Goal: Information Seeking & Learning: Compare options

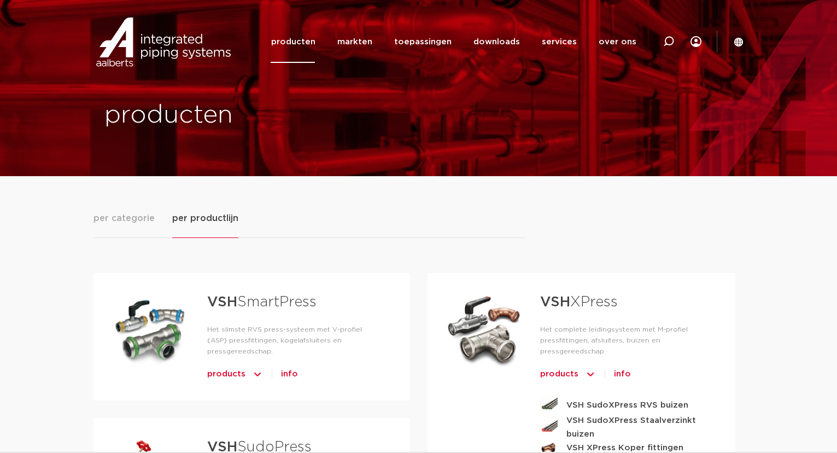
click at [312, 40] on link "producten" at bounding box center [293, 42] width 44 height 42
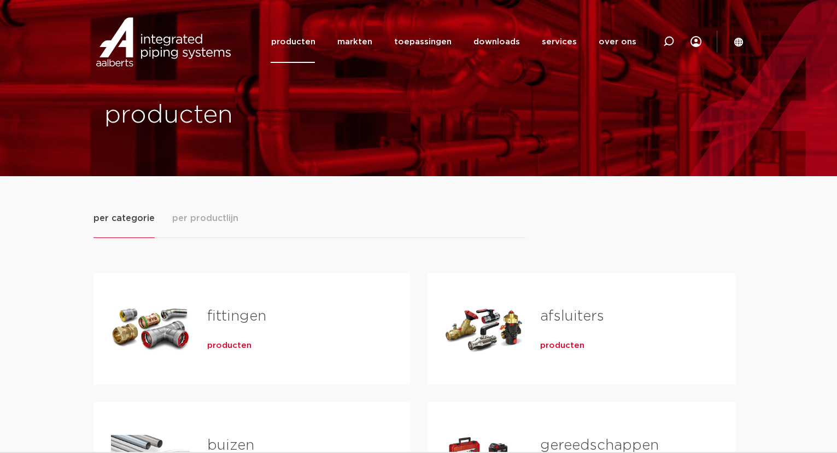
click at [207, 217] on span "per productlijn" at bounding box center [205, 218] width 66 height 13
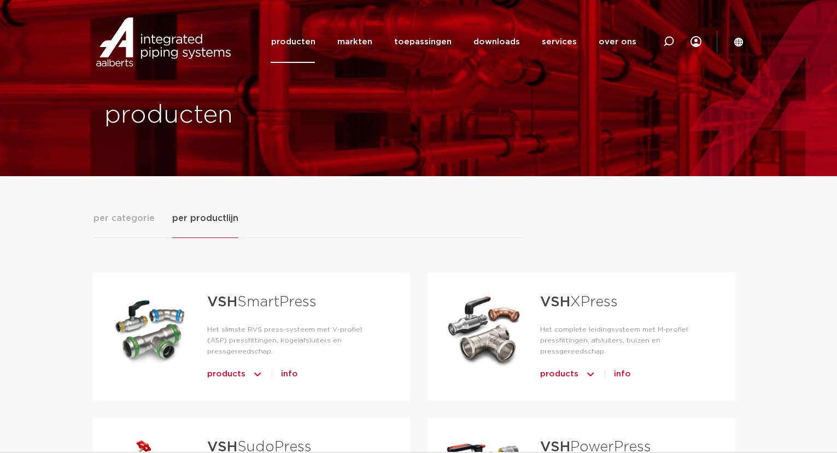
click at [146, 219] on span "per categorie" at bounding box center [124, 218] width 61 height 13
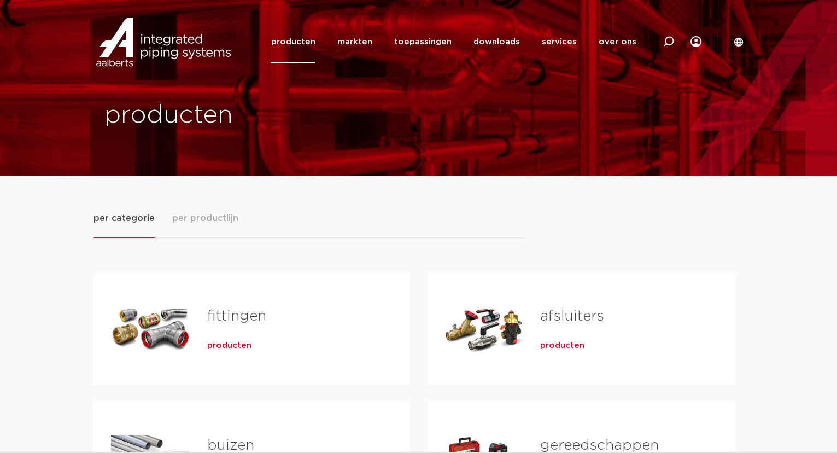
click at [238, 321] on link "fittingen" at bounding box center [236, 316] width 59 height 14
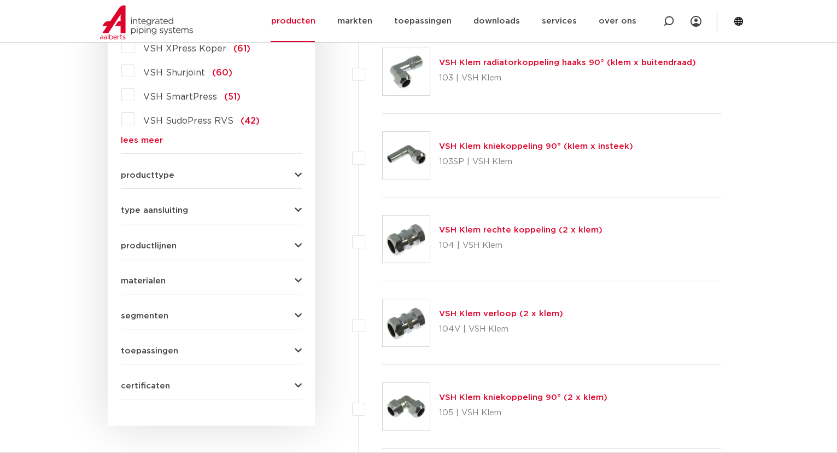
click at [296, 206] on icon "button" at bounding box center [298, 210] width 7 height 8
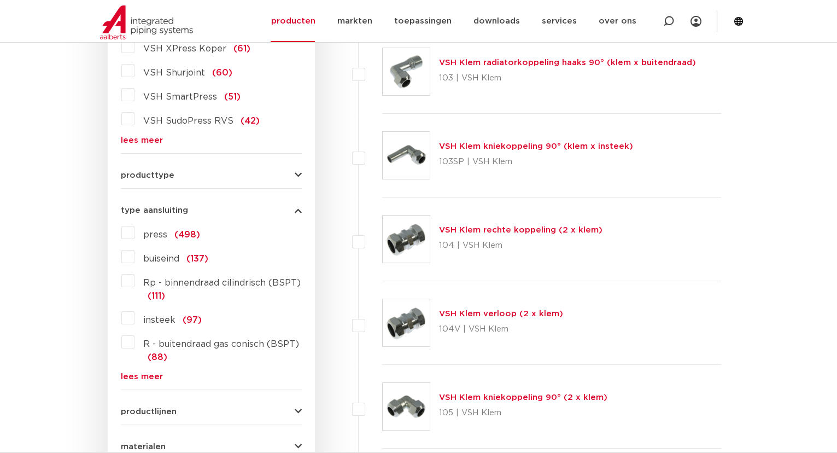
click at [146, 376] on link "lees meer" at bounding box center [211, 377] width 181 height 8
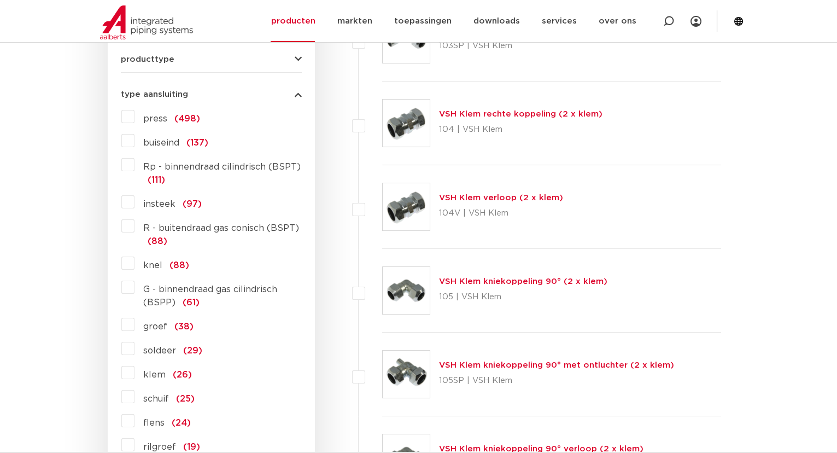
click at [135, 287] on label "G - binnendraad gas cilindrisch (BSPP) (61)" at bounding box center [218, 293] width 167 height 31
click at [0, 0] on input "G - binnendraad gas cilindrisch (BSPP) (61)" at bounding box center [0, 0] width 0 height 0
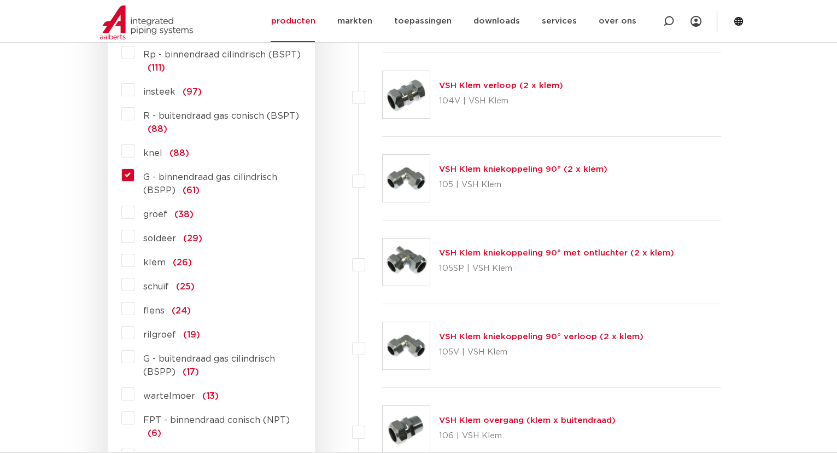
scroll to position [607, 0]
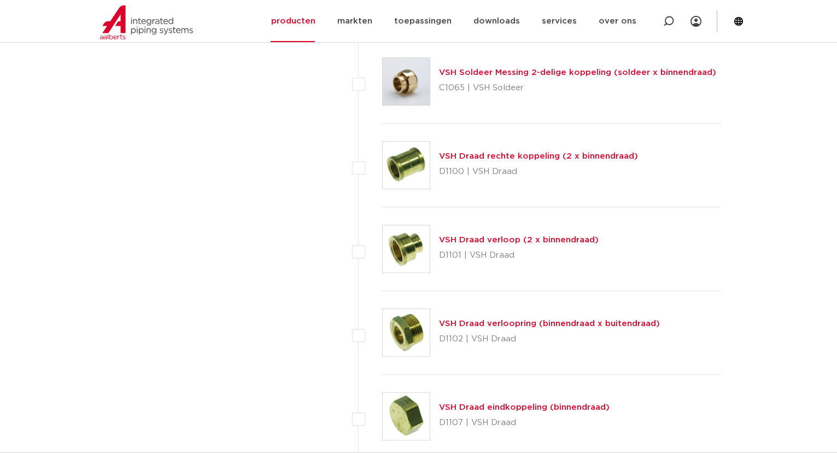
scroll to position [955, 0]
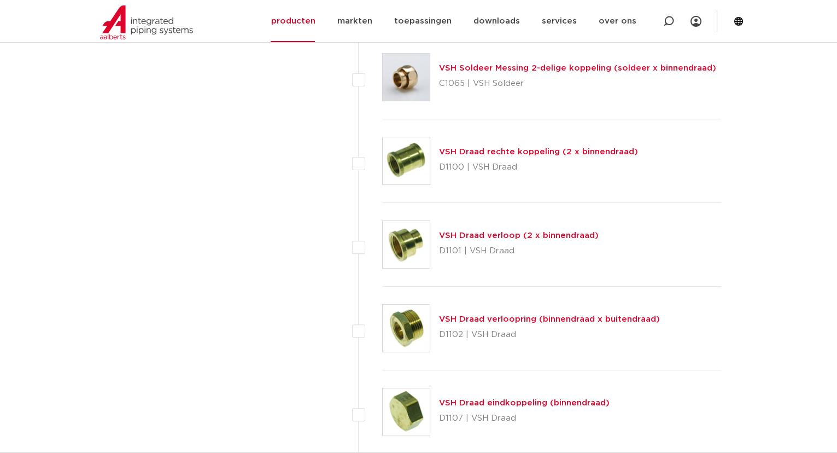
click at [601, 148] on link "VSH Draad rechte koppeling (2 x binnendraad)" at bounding box center [538, 152] width 199 height 8
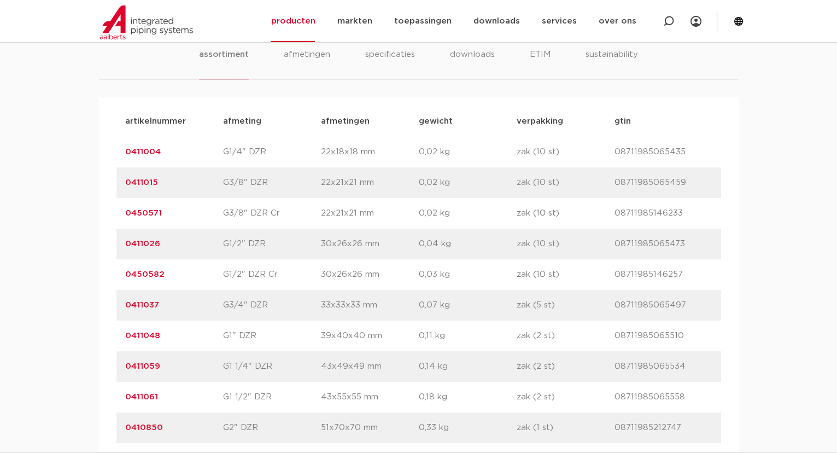
scroll to position [696, 0]
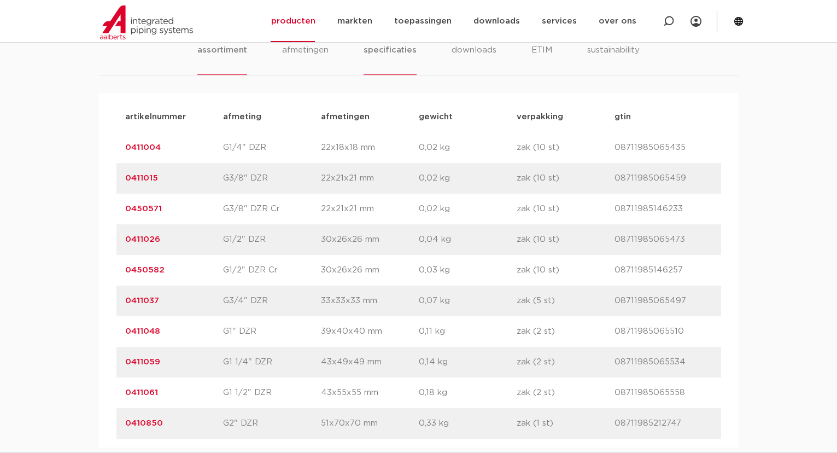
click at [387, 55] on li "specificaties" at bounding box center [390, 59] width 53 height 31
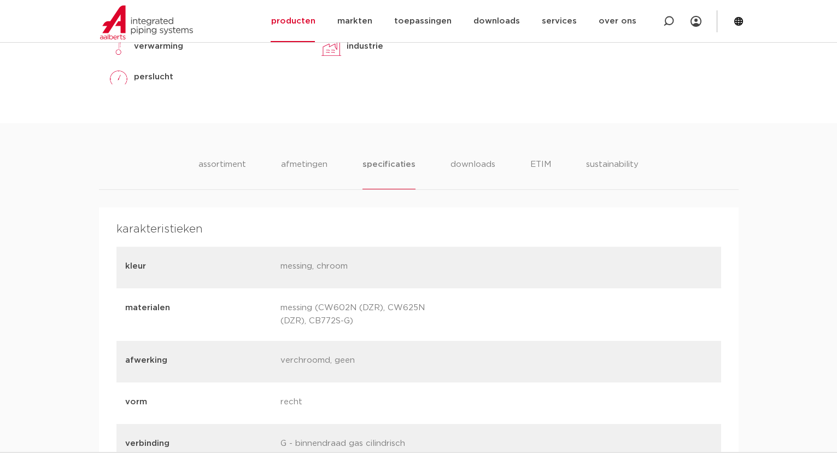
scroll to position [580, 0]
click at [545, 165] on li "ETIM" at bounding box center [541, 175] width 20 height 31
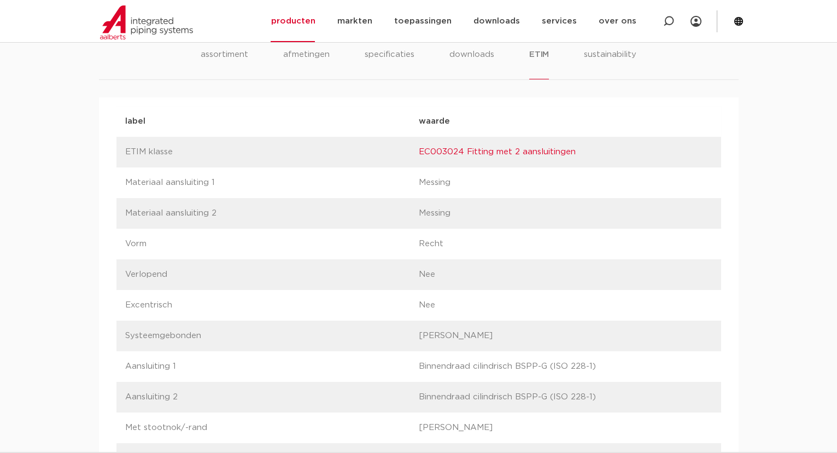
scroll to position [696, 0]
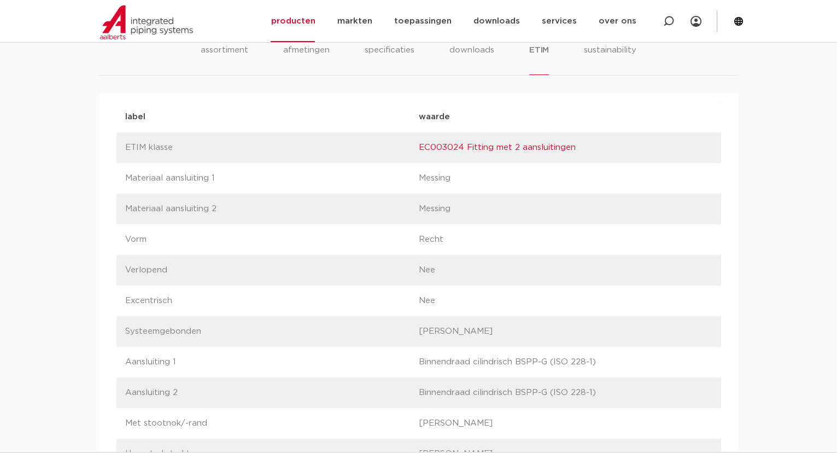
drag, startPoint x: 419, startPoint y: 363, endPoint x: 592, endPoint y: 359, distance: 173.4
click at [592, 359] on p "Binnendraad cilindrisch BSPP-G (ISO 228-1)" at bounding box center [566, 362] width 294 height 13
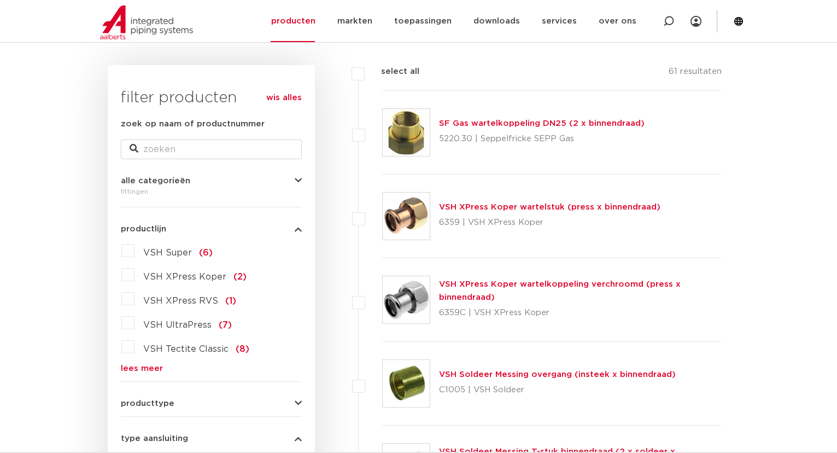
scroll to position [142, 0]
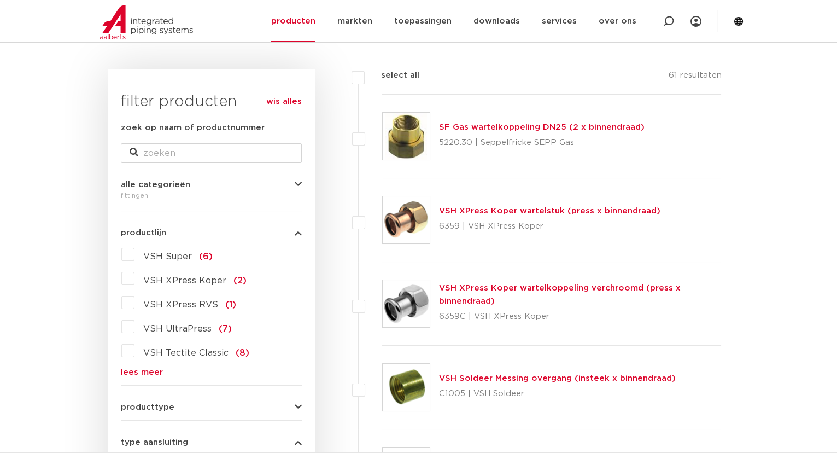
click at [590, 210] on link "VSH XPress Koper wartelstuk (press x binnendraad)" at bounding box center [550, 211] width 222 height 8
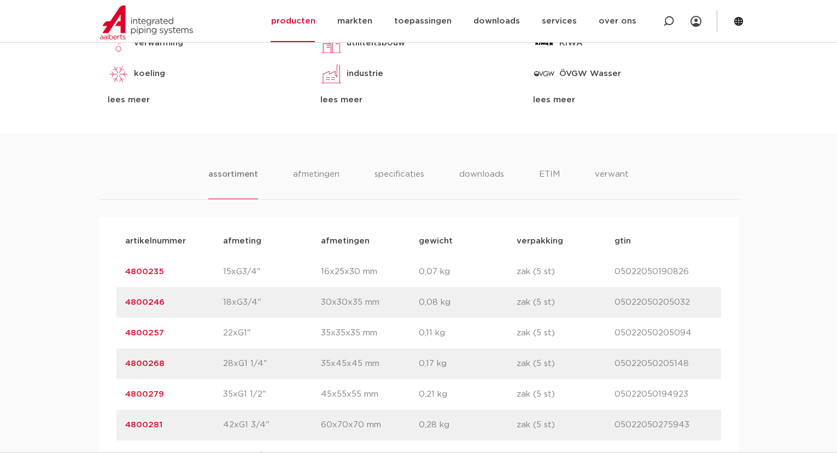
scroll to position [464, 0]
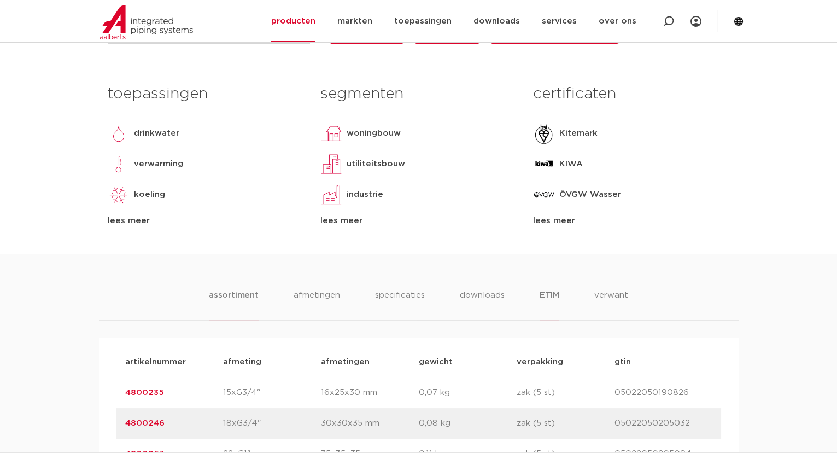
click at [543, 295] on li "ETIM" at bounding box center [550, 304] width 20 height 31
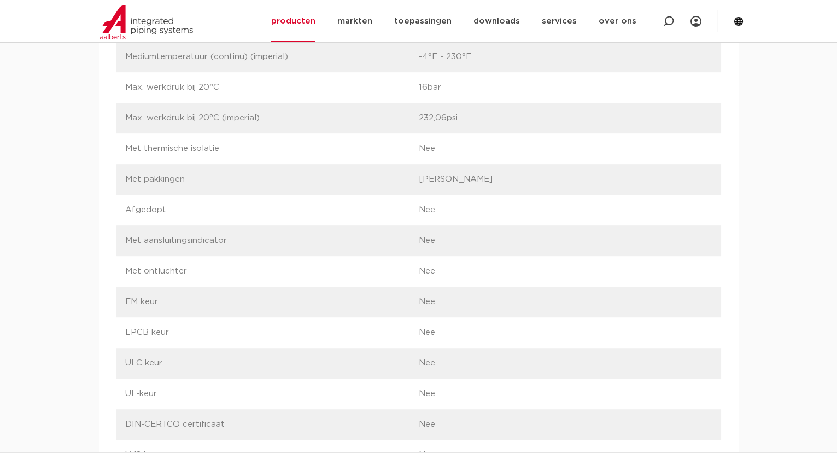
scroll to position [1508, 0]
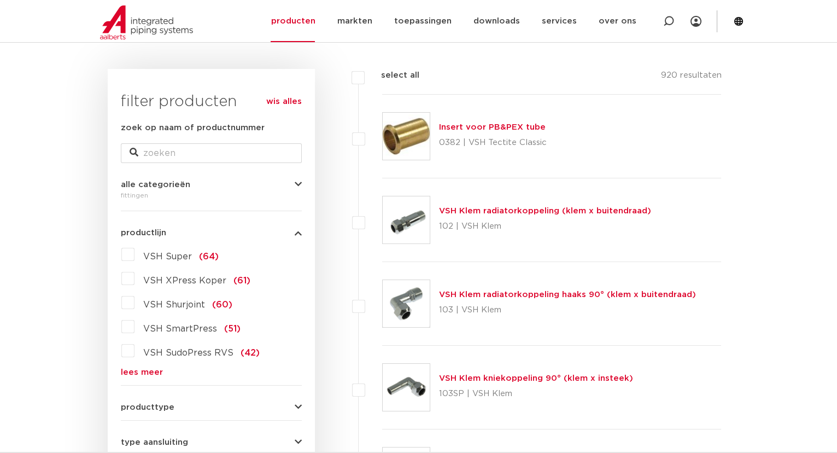
scroll to position [258, 0]
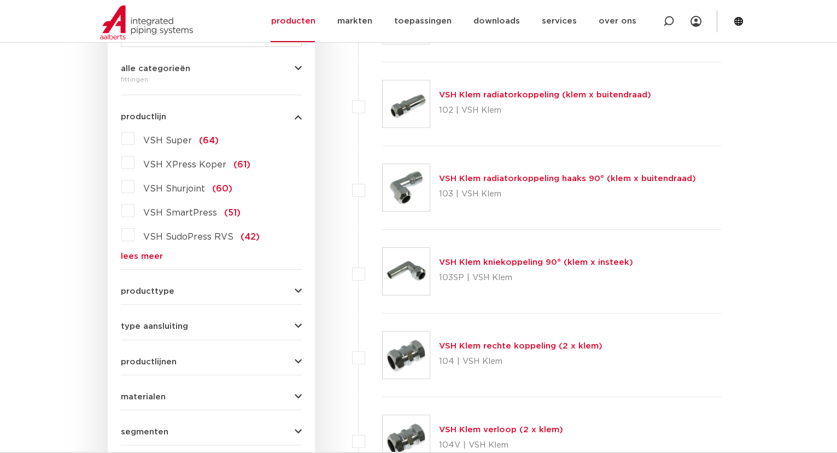
click at [292, 325] on button "type aansluiting" at bounding box center [211, 326] width 181 height 8
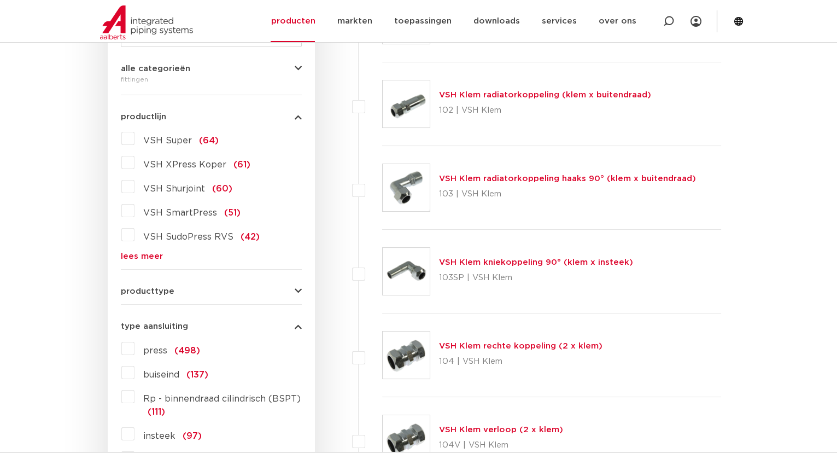
scroll to position [606, 0]
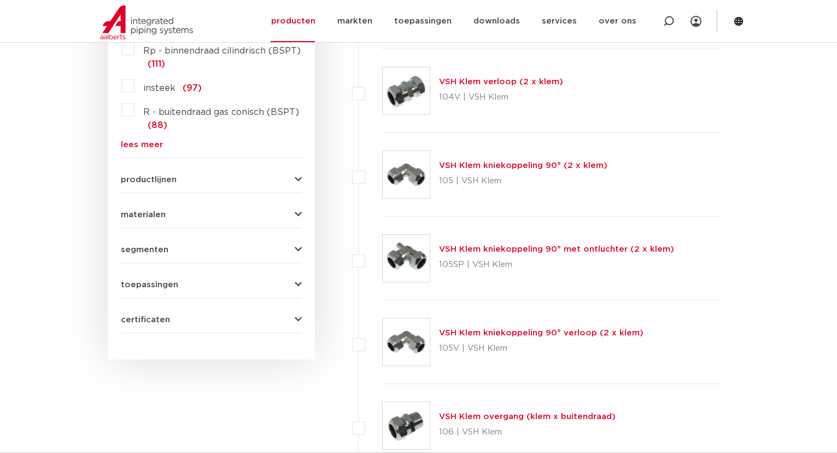
click at [151, 141] on link "lees meer" at bounding box center [211, 145] width 181 height 8
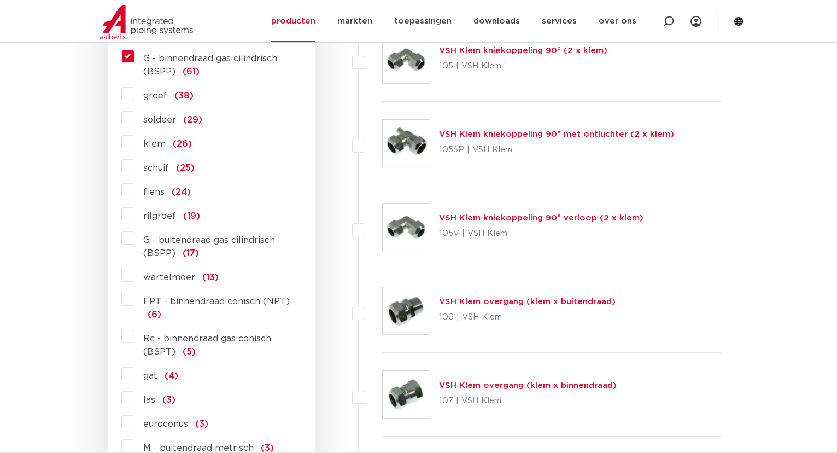
scroll to position [722, 0]
click at [135, 273] on label "wartelmoer (13)" at bounding box center [177, 274] width 84 height 18
click at [0, 0] on input "wartelmoer (13)" at bounding box center [0, 0] width 0 height 0
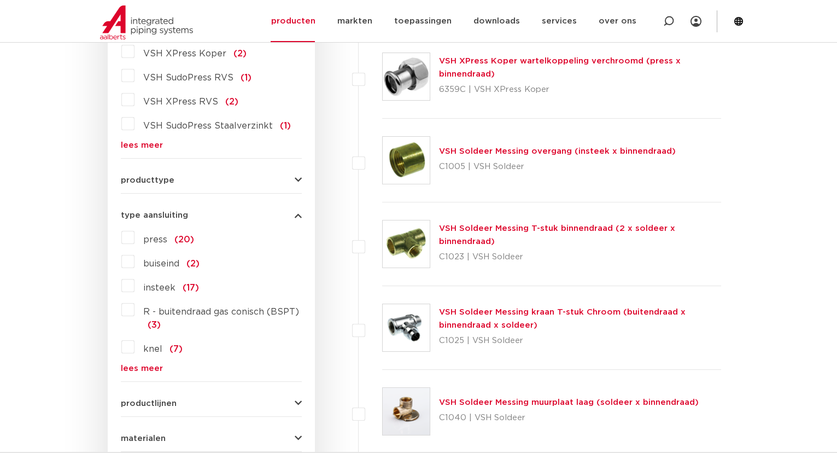
scroll to position [374, 0]
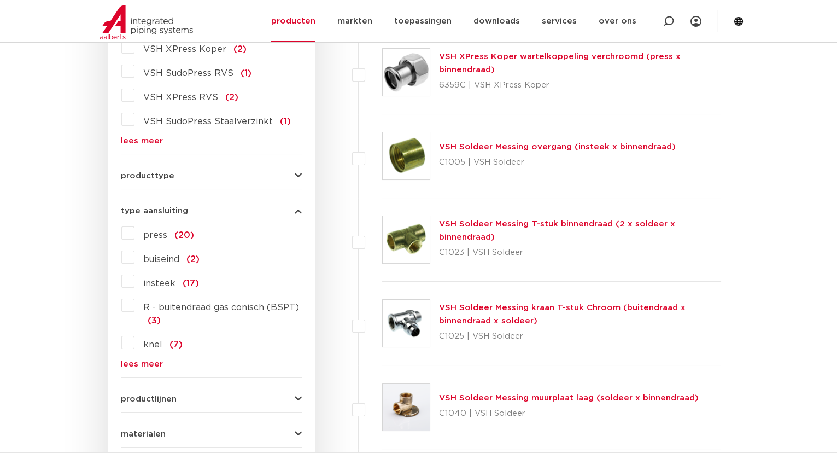
click at [152, 363] on link "lees meer" at bounding box center [211, 364] width 181 height 8
click at [135, 364] on label "G - binnendraad gas cilindrisch (BSPP) (61)" at bounding box center [218, 373] width 167 height 31
click at [0, 0] on input "G - binnendraad gas cilindrisch (BSPP) (61)" at bounding box center [0, 0] width 0 height 0
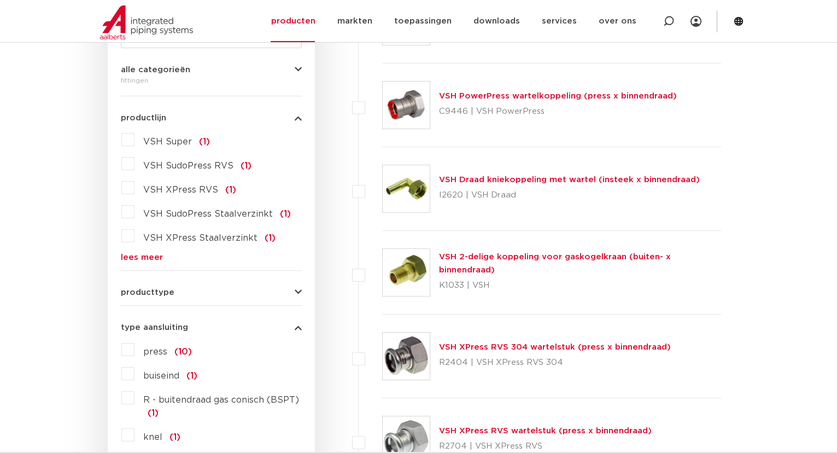
scroll to position [141, 0]
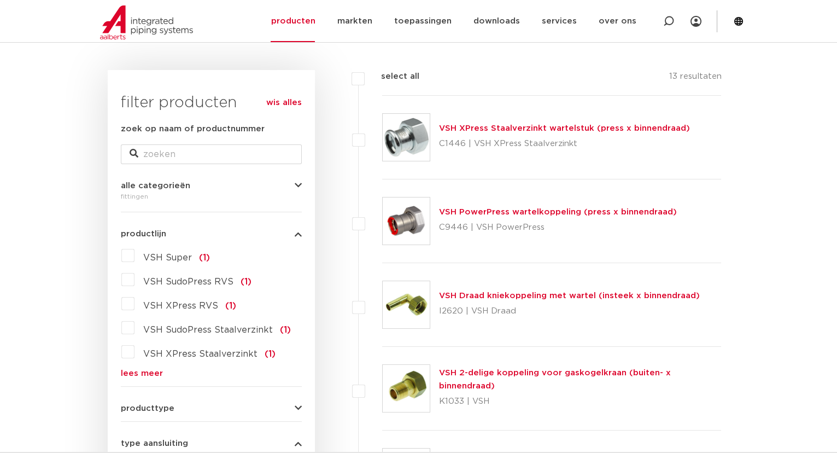
click at [627, 210] on link "VSH PowerPress wartelkoppeling (press x binnendraad)" at bounding box center [558, 212] width 238 height 8
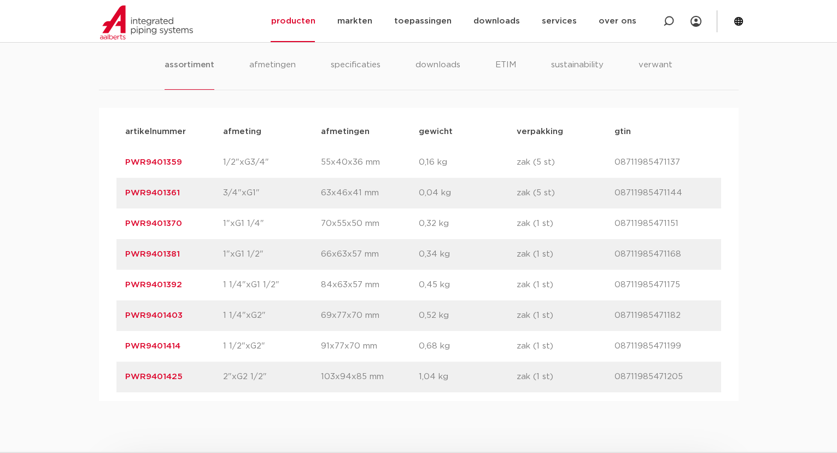
scroll to position [580, 0]
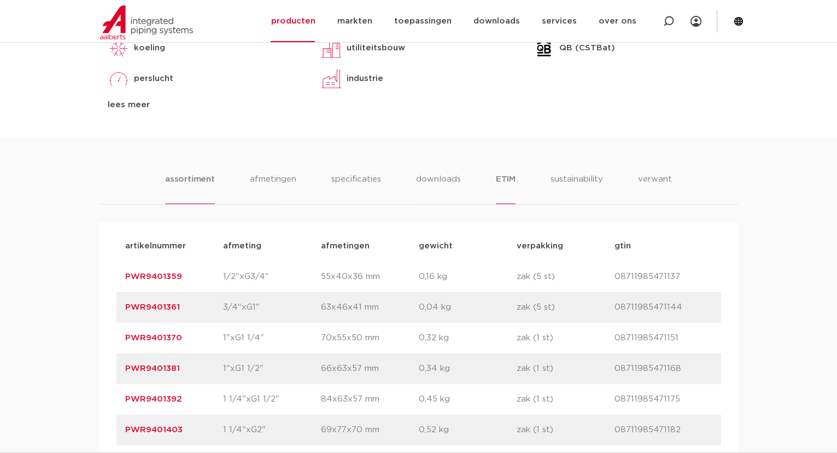
click at [514, 174] on li "ETIM" at bounding box center [506, 188] width 20 height 31
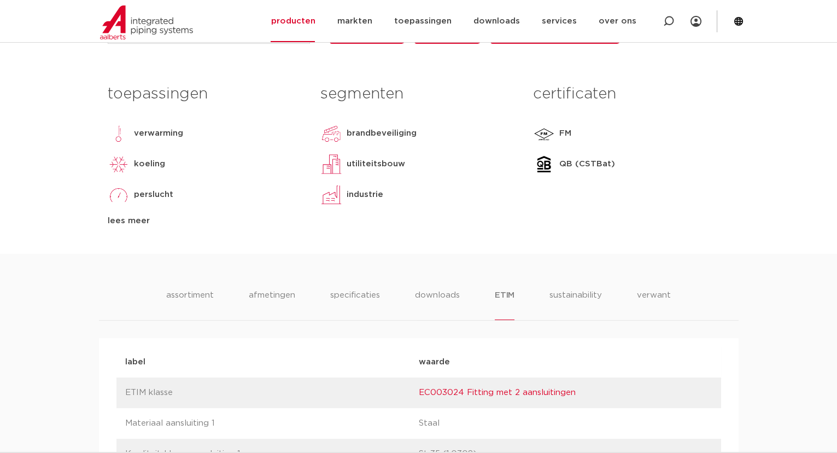
scroll to position [116, 0]
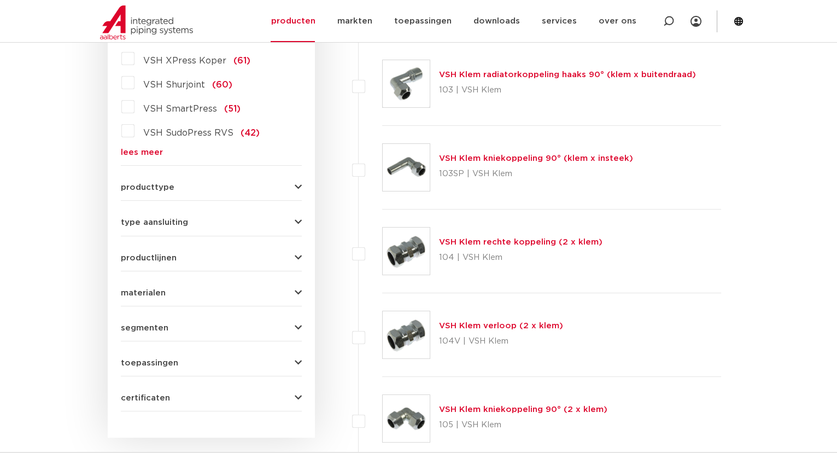
scroll to position [373, 0]
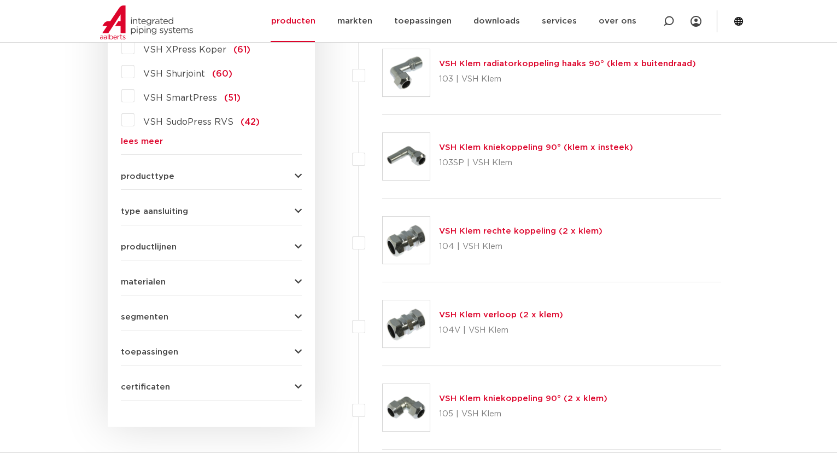
click at [292, 213] on button "type aansluiting" at bounding box center [211, 211] width 181 height 8
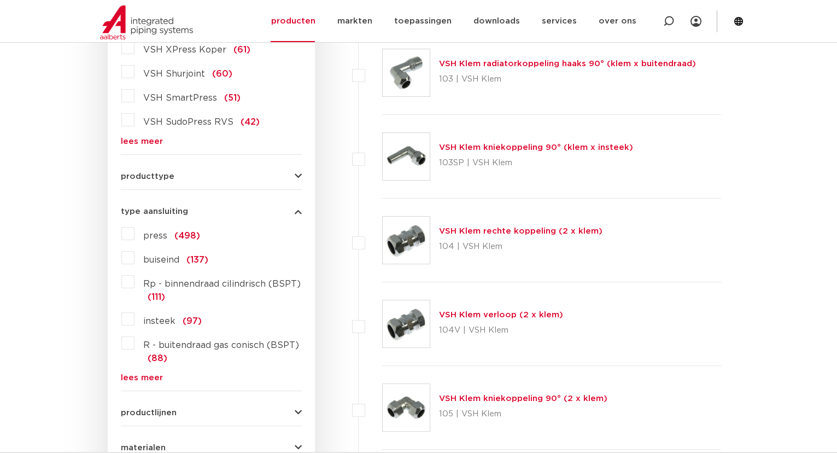
scroll to position [489, 0]
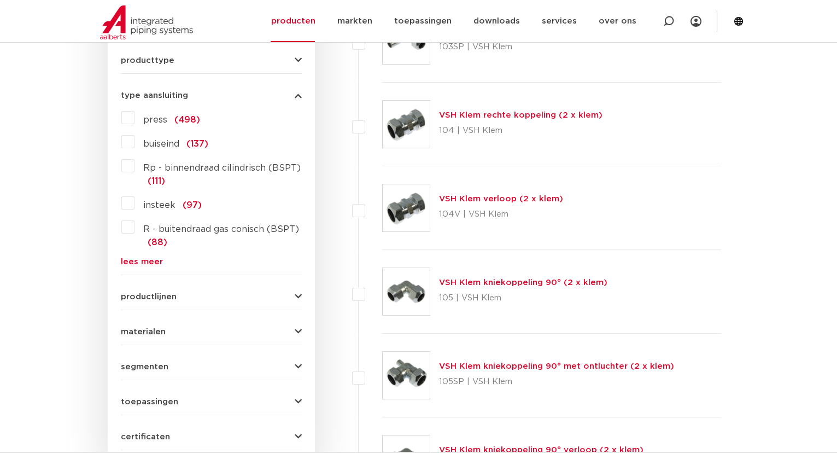
click at [141, 258] on link "lees meer" at bounding box center [211, 262] width 181 height 8
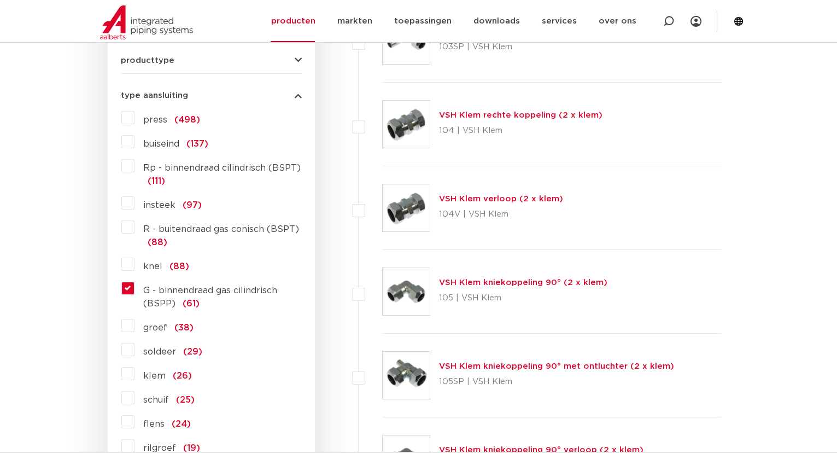
scroll to position [721, 0]
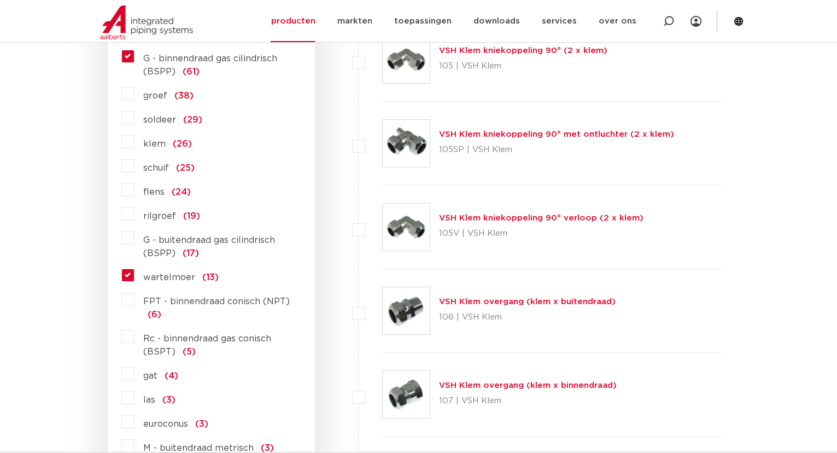
click at [135, 272] on label "wartelmoer (13)" at bounding box center [177, 275] width 84 height 18
click at [0, 0] on input "wartelmoer (13)" at bounding box center [0, 0] width 0 height 0
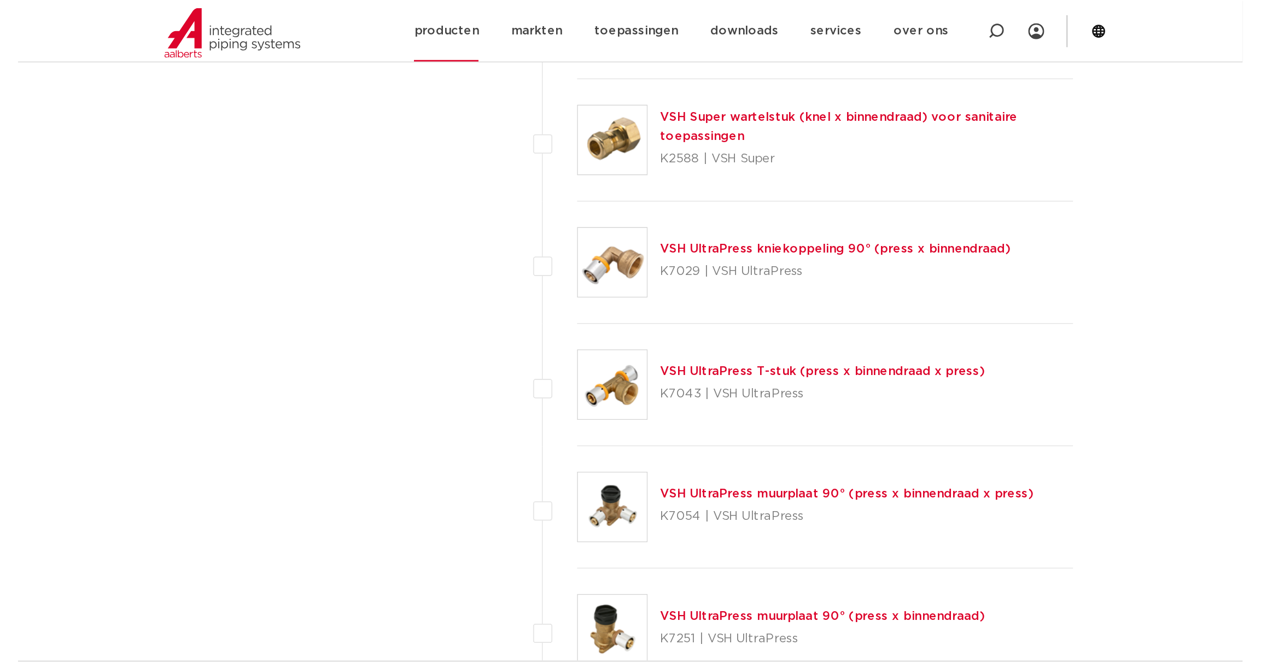
scroll to position [2693, 0]
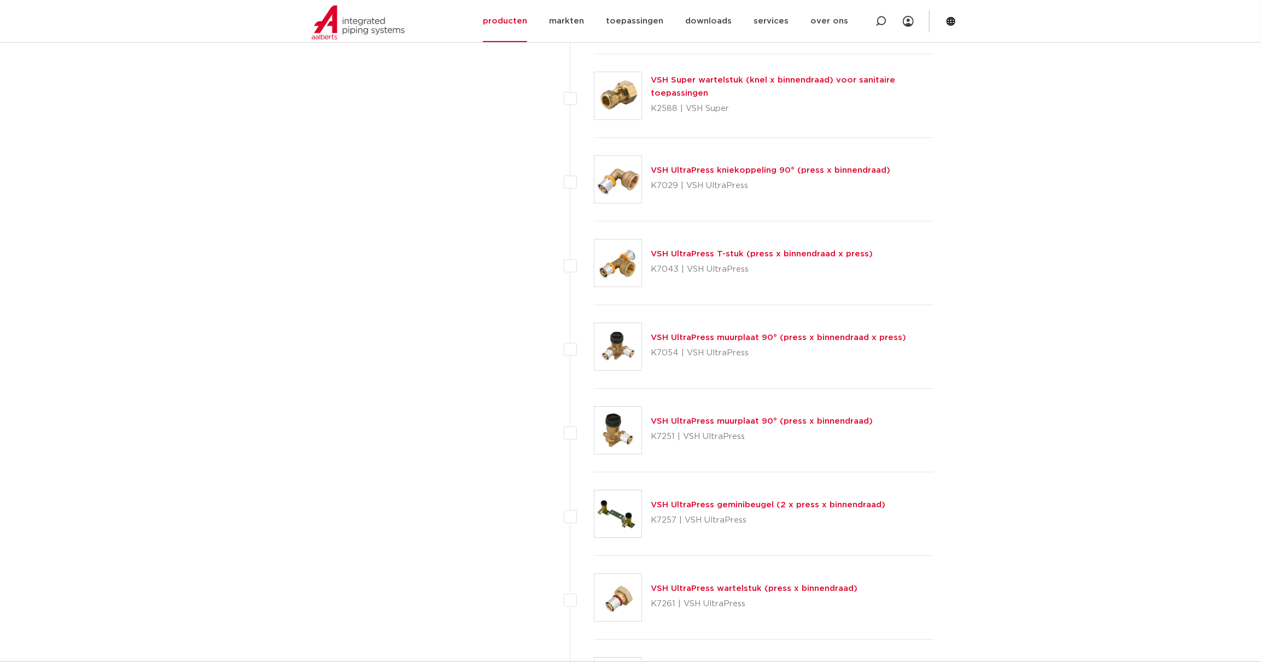
click at [811, 251] on link "VSH UltraPress T-stuk (press x binnendraad x press)" at bounding box center [762, 254] width 222 height 8
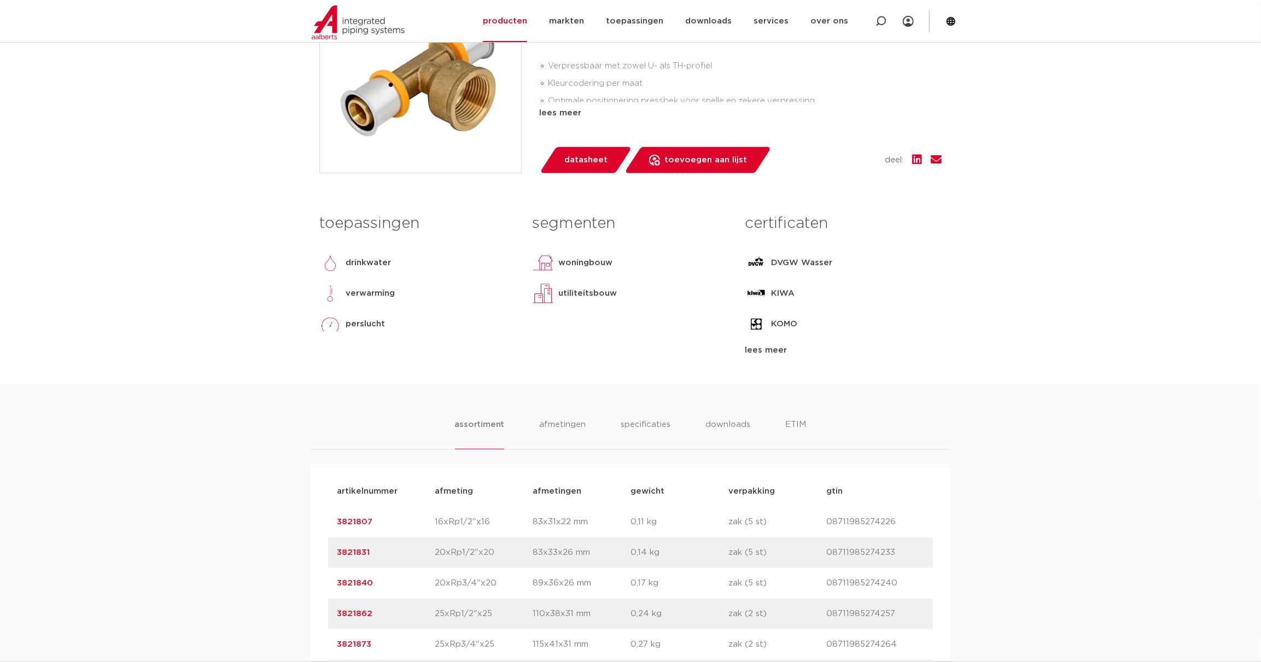
scroll to position [232, 0]
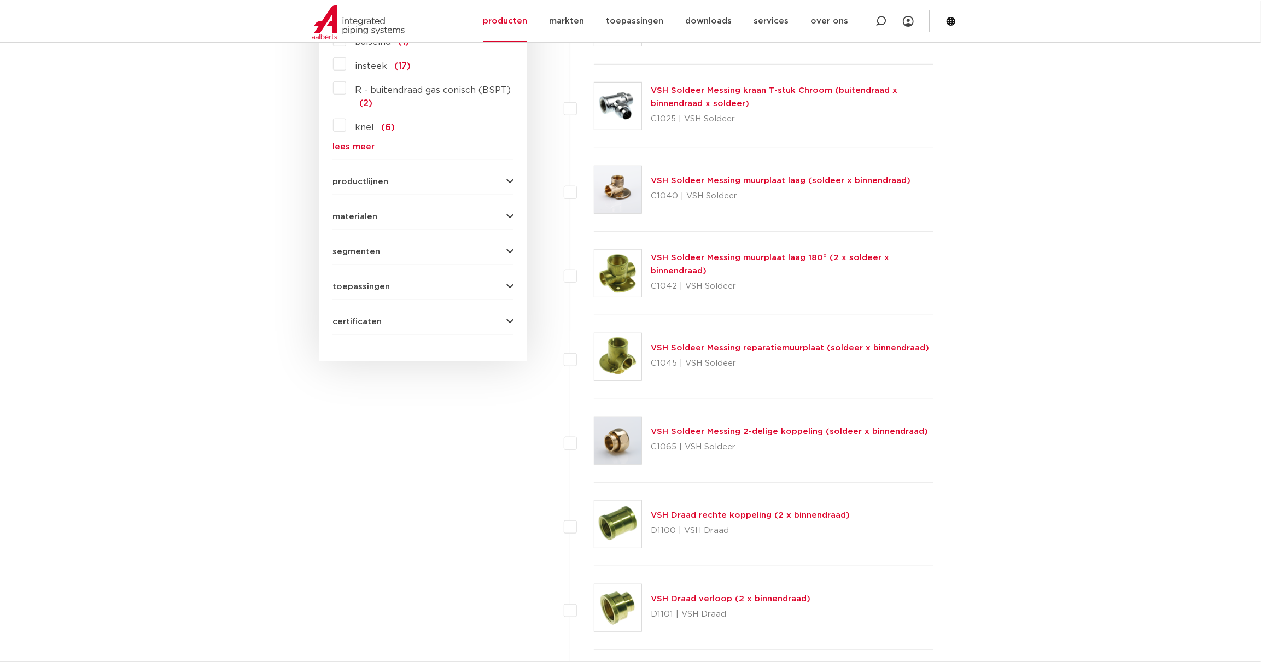
scroll to position [372, 0]
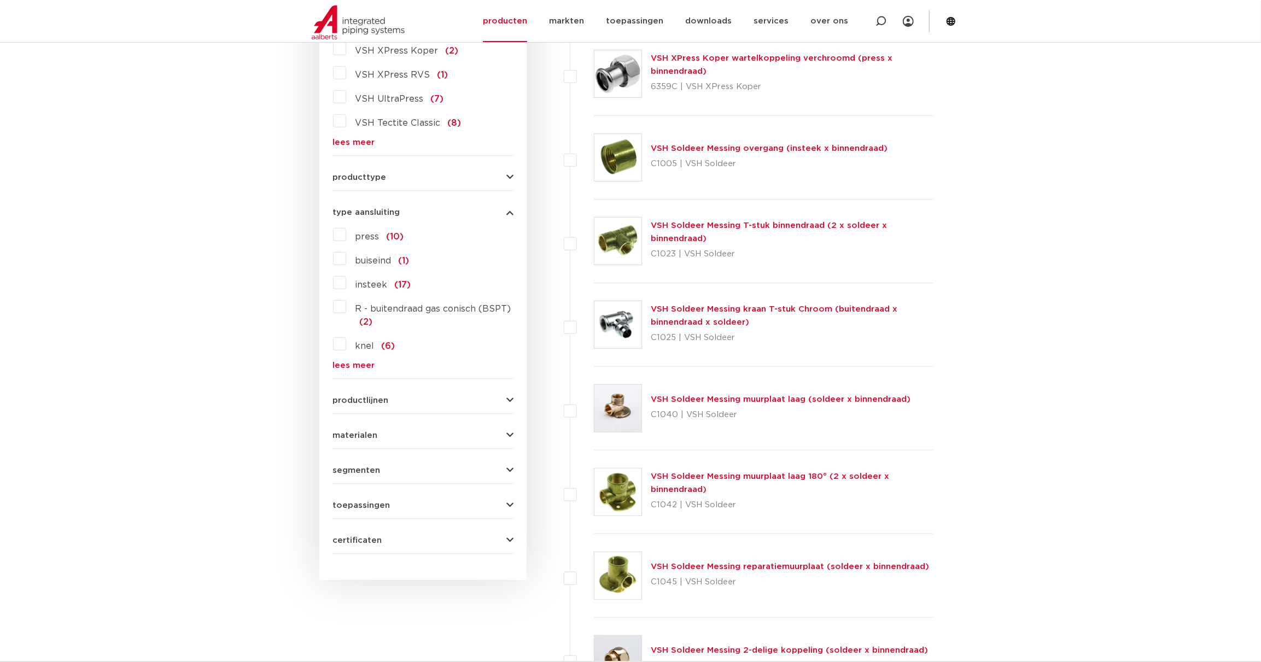
click at [362, 366] on link "lees meer" at bounding box center [423, 366] width 181 height 8
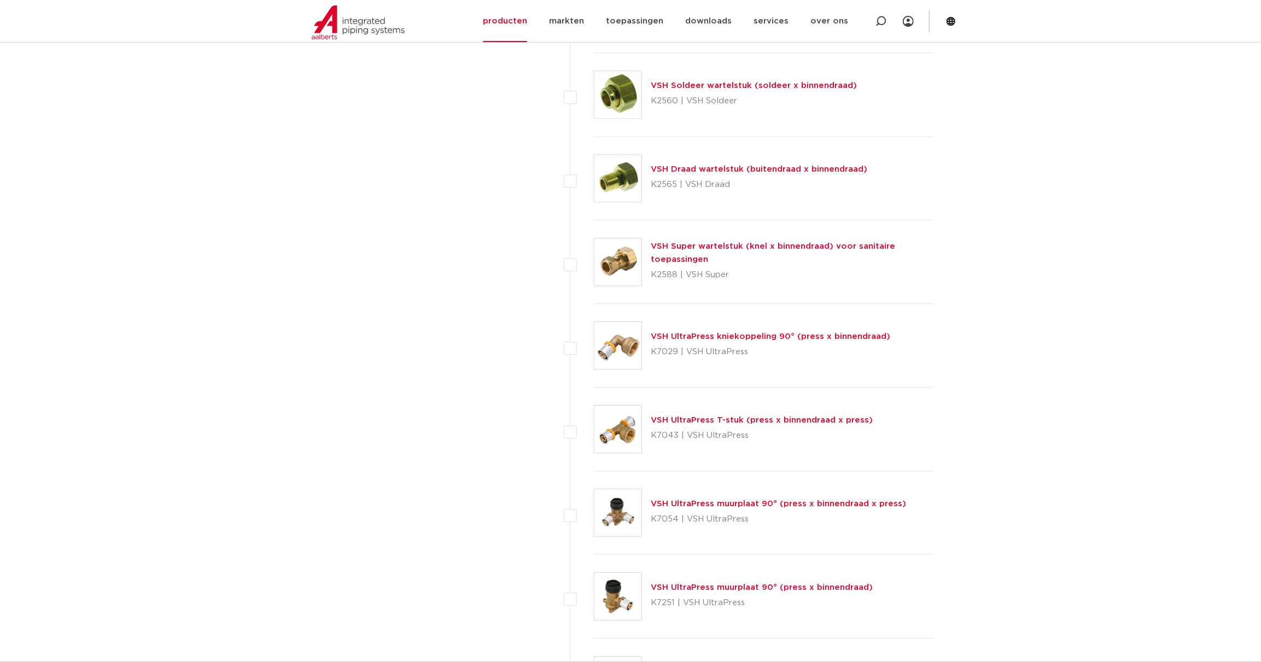
scroll to position [2577, 0]
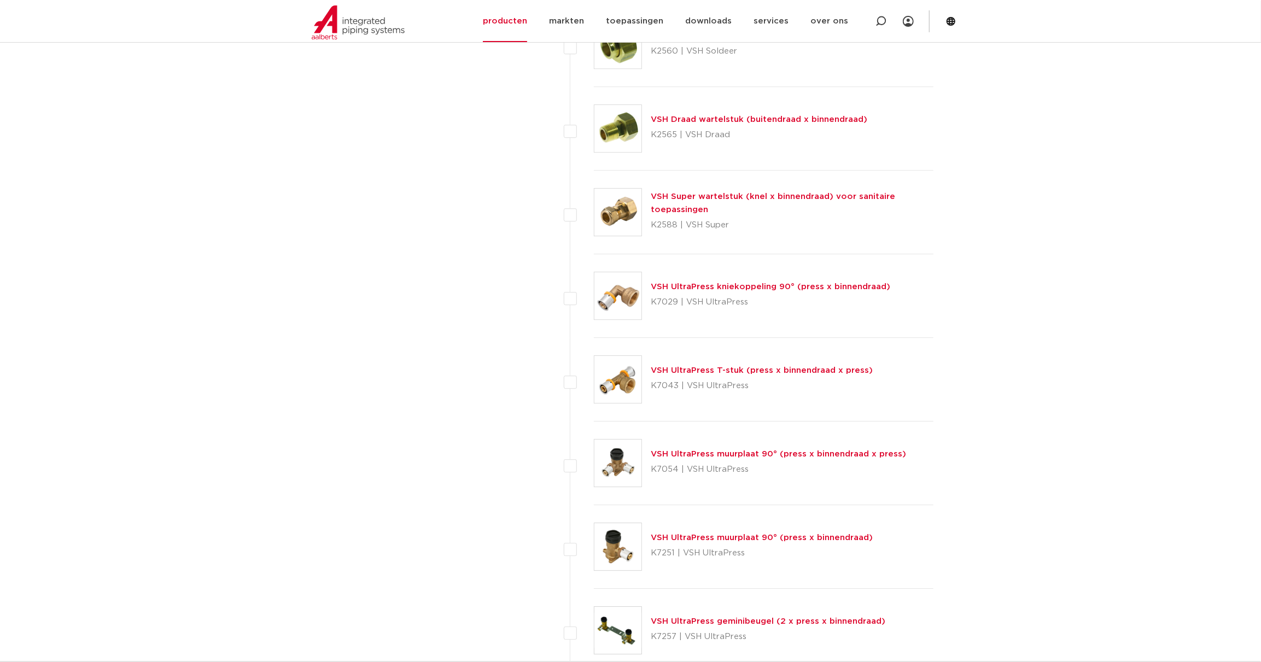
click at [840, 368] on link "VSH UltraPress T-stuk (press x binnendraad x press)" at bounding box center [762, 370] width 222 height 8
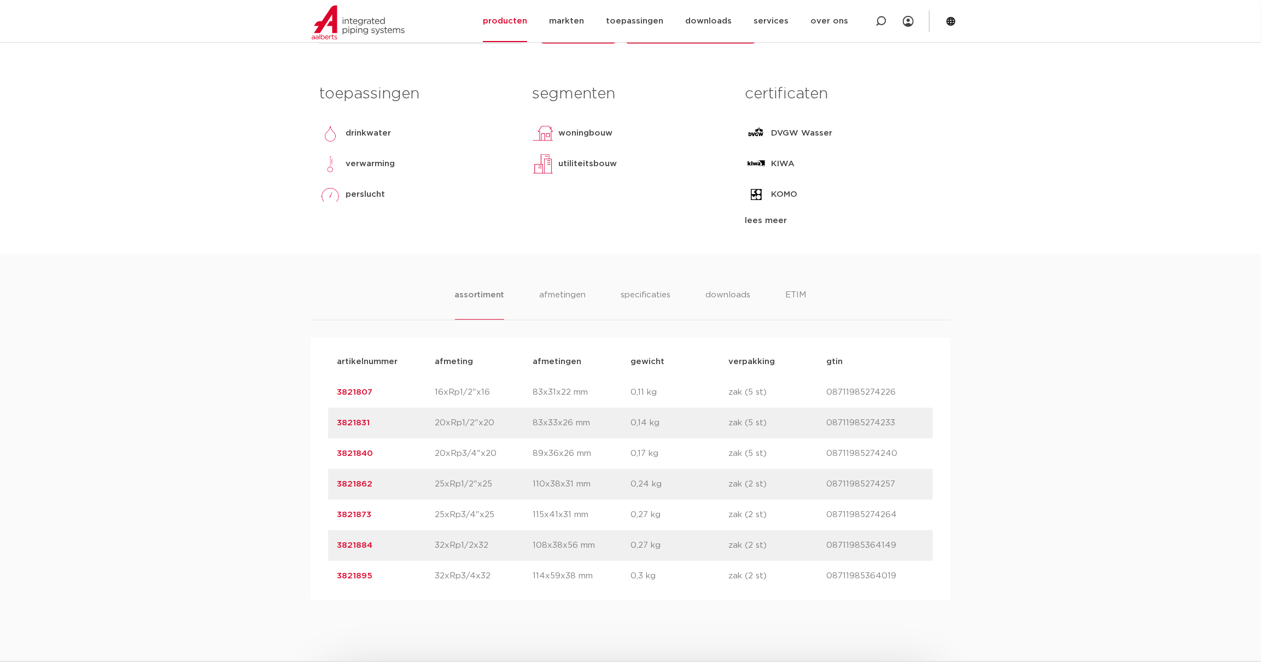
scroll to position [696, 0]
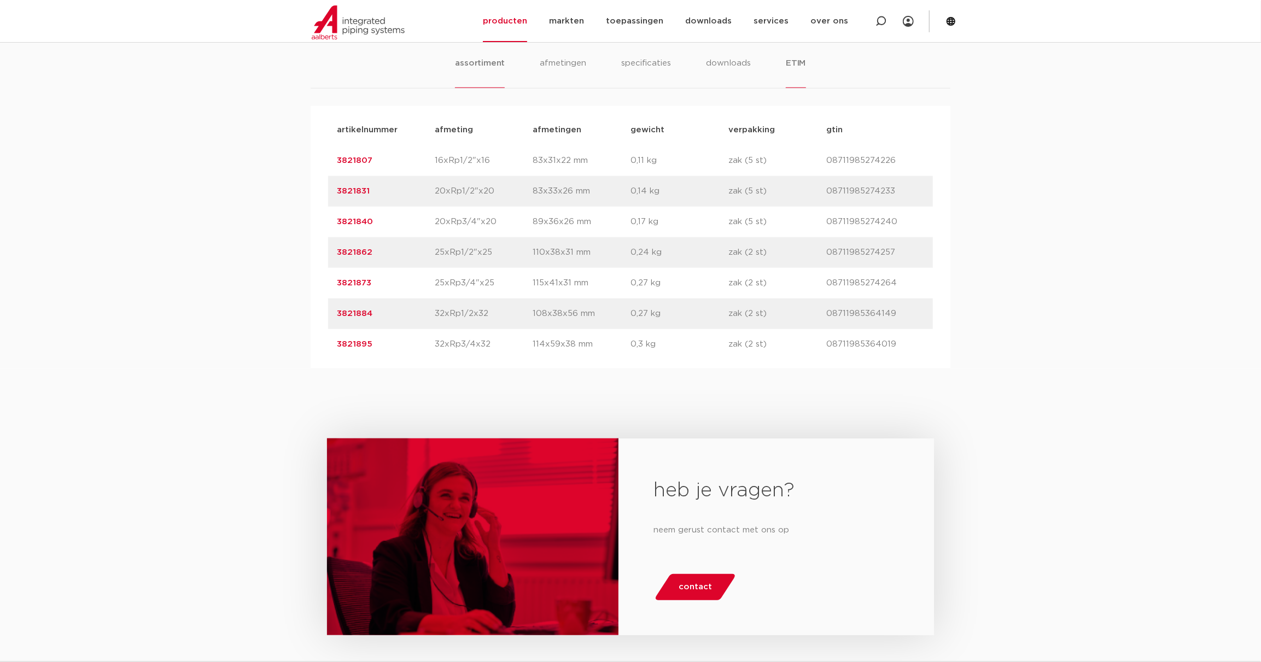
click at [796, 61] on li "ETIM" at bounding box center [796, 72] width 20 height 31
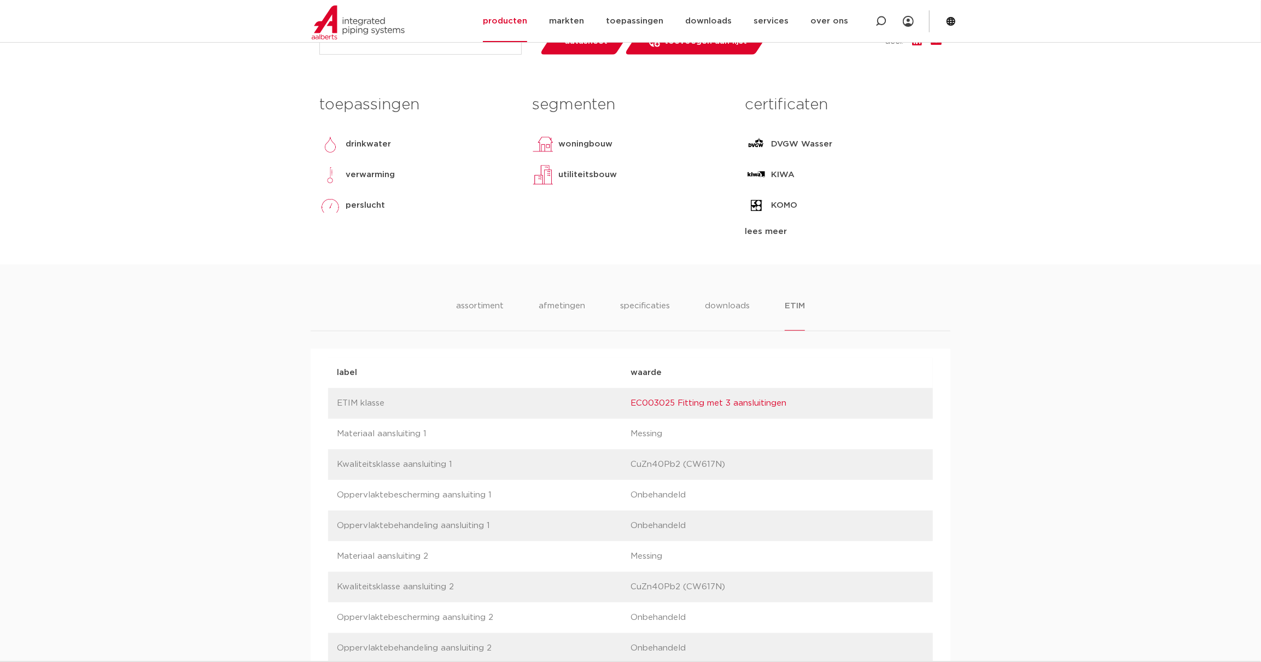
scroll to position [0, 0]
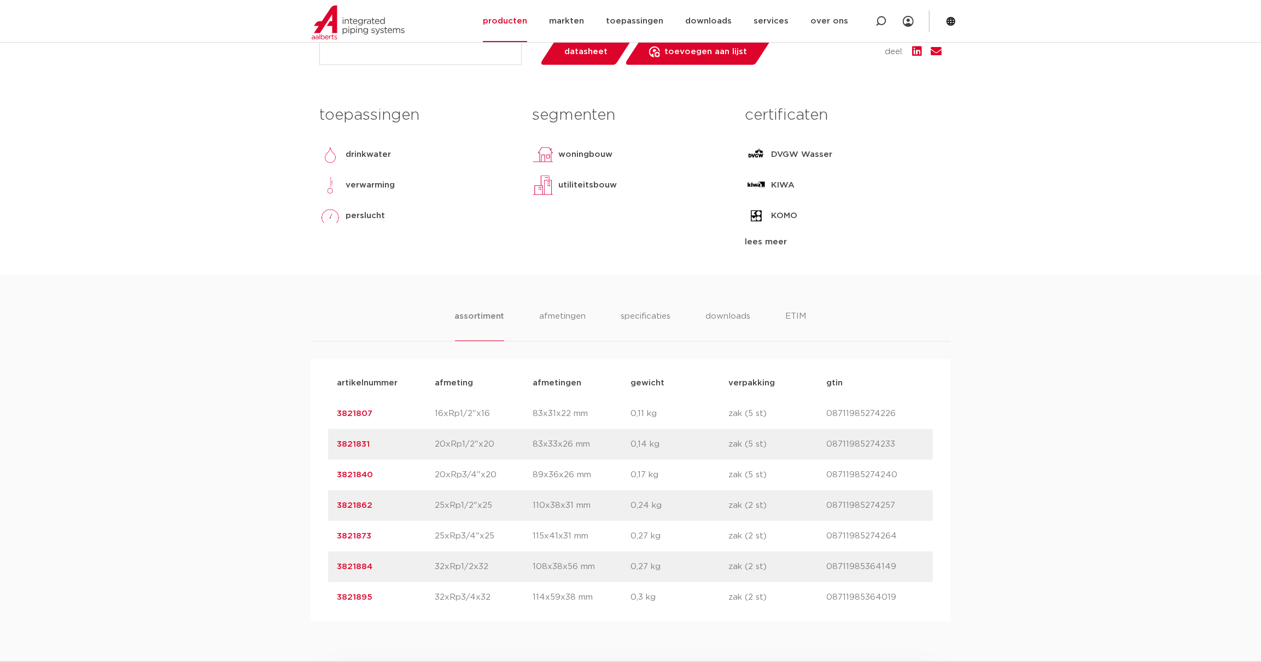
scroll to position [464, 0]
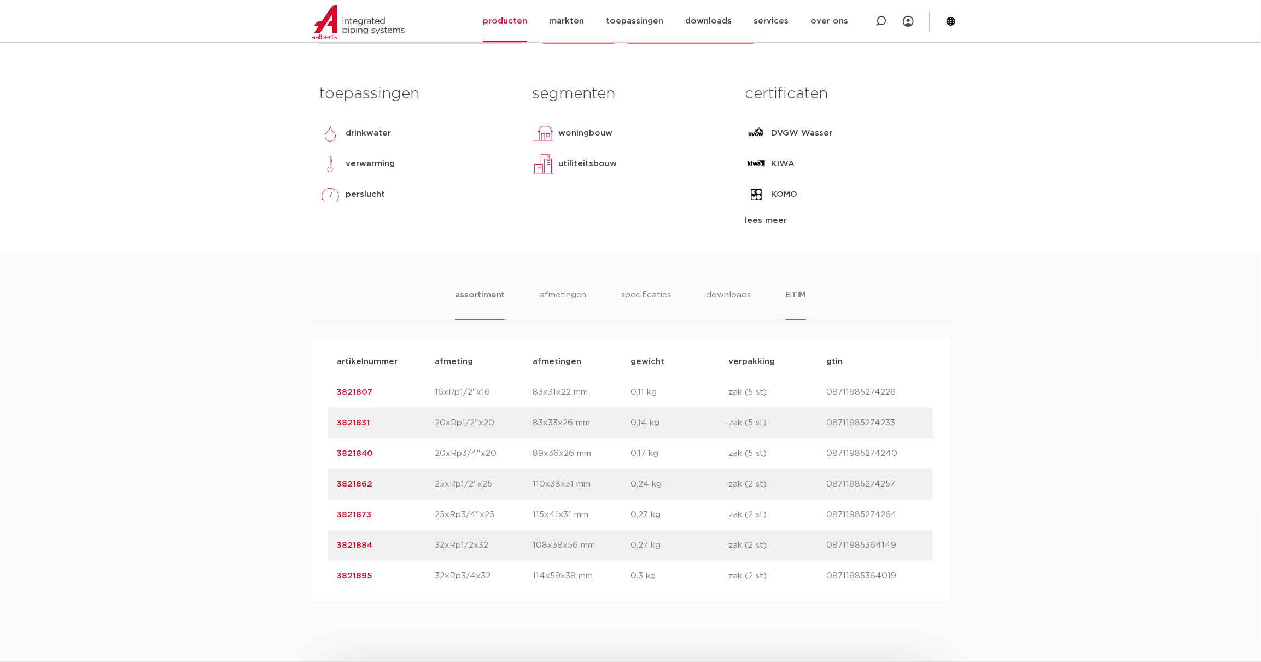
click at [793, 295] on li "ETIM" at bounding box center [796, 304] width 20 height 31
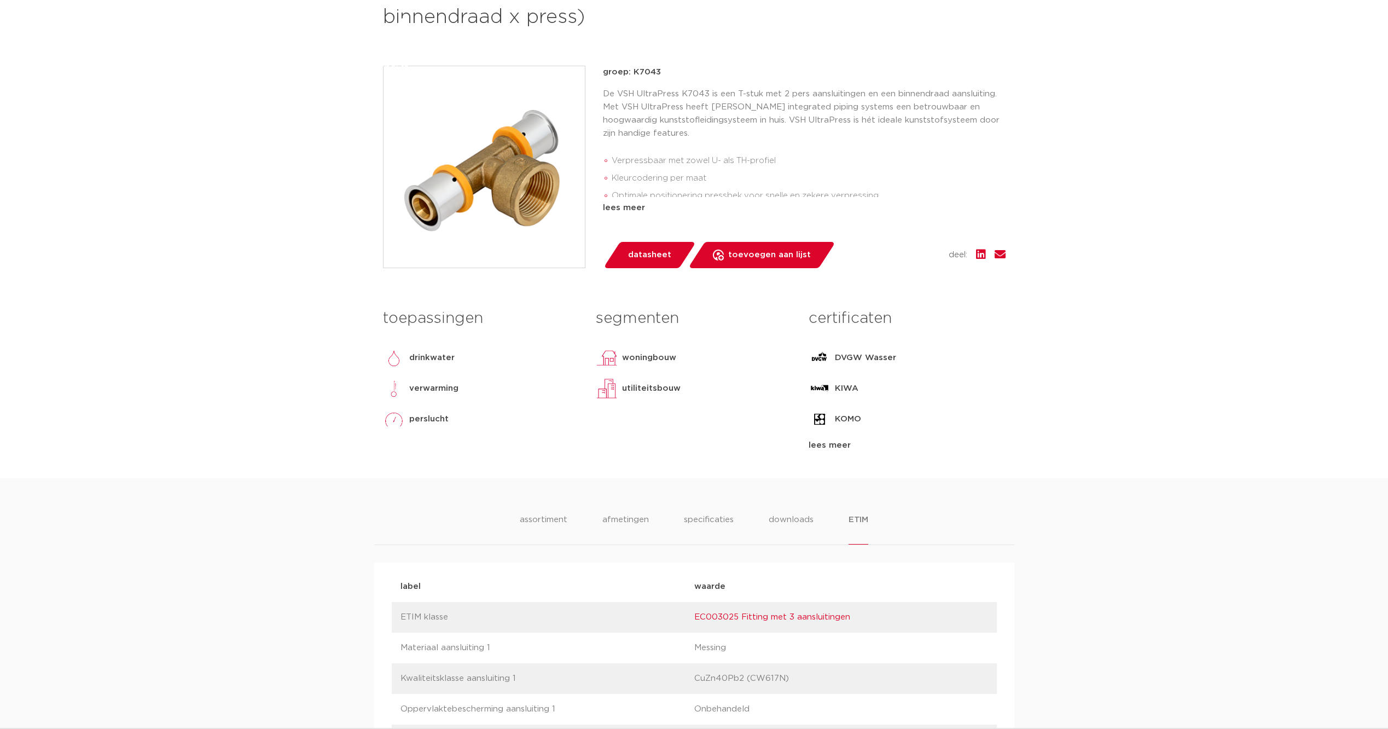
scroll to position [0, 0]
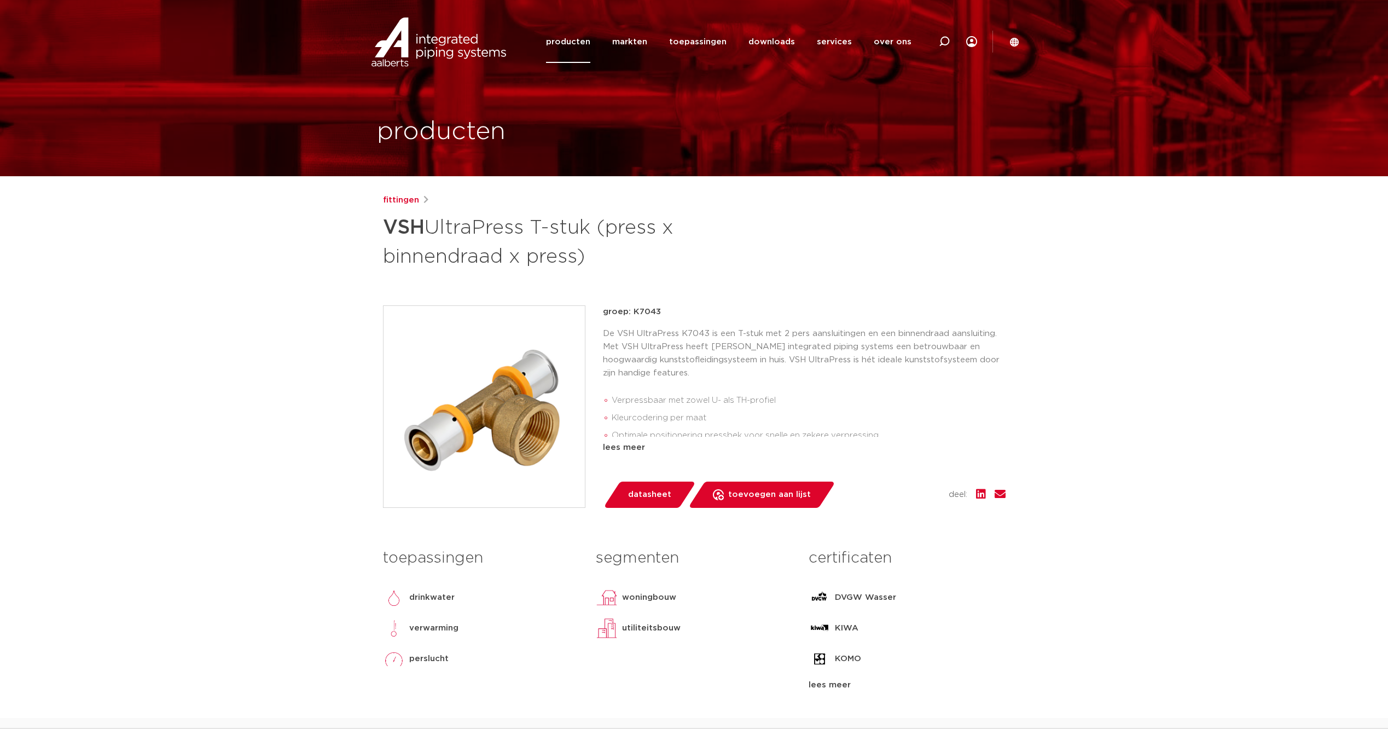
drag, startPoint x: 633, startPoint y: 310, endPoint x: 659, endPoint y: 316, distance: 26.9
click at [659, 316] on p "groep: K7043" at bounding box center [804, 311] width 403 height 13
copy p "K7043"
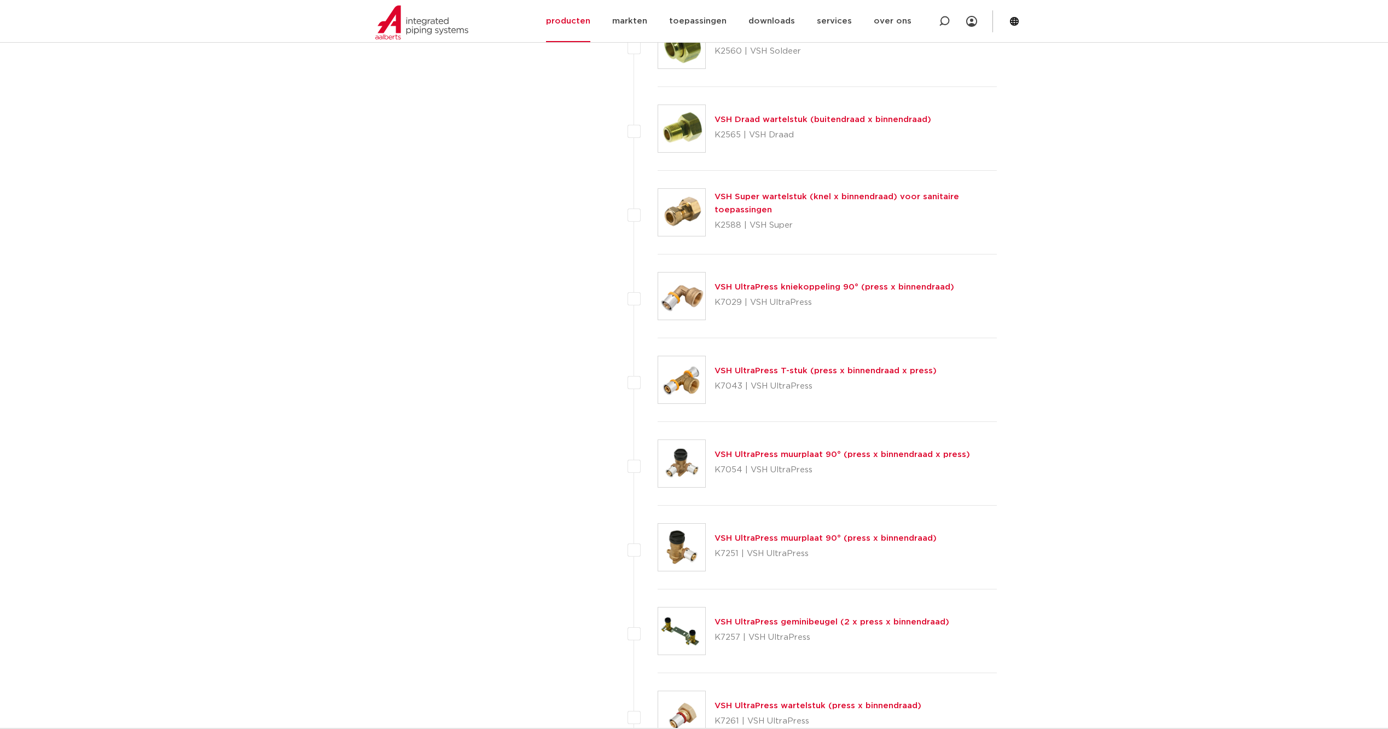
click at [905, 288] on link "VSH UltraPress kniekoppeling 90° (press x binnendraad)" at bounding box center [834, 287] width 240 height 8
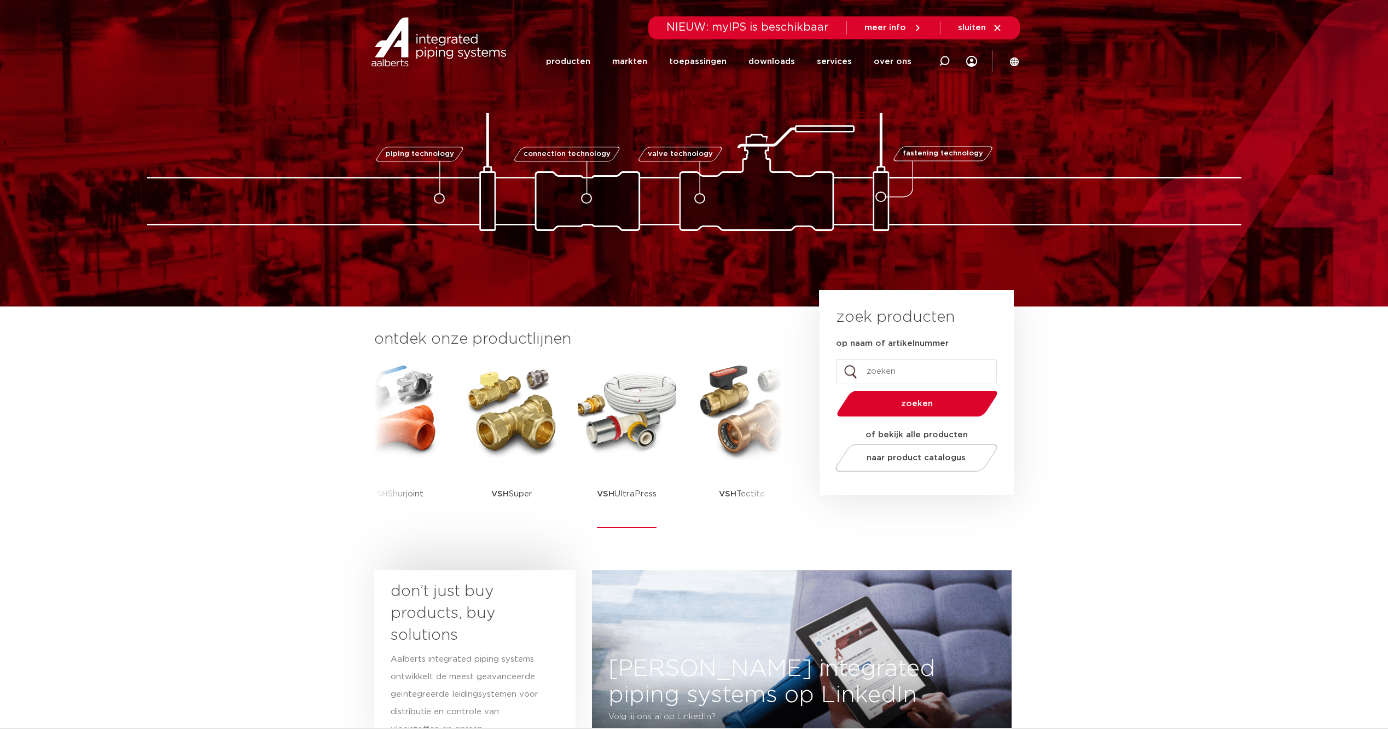
click at [640, 421] on img at bounding box center [627, 410] width 98 height 98
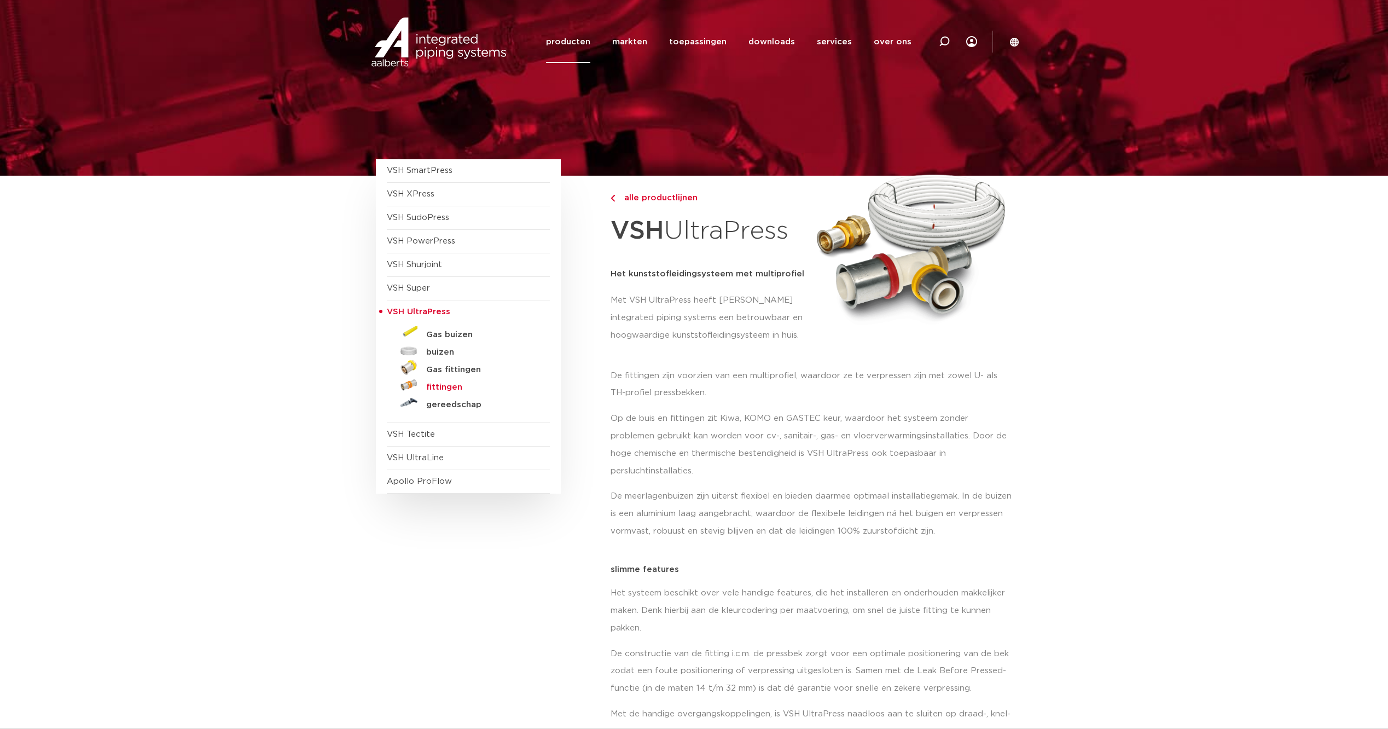
click at [444, 385] on h5 "fittingen" at bounding box center [480, 387] width 108 height 10
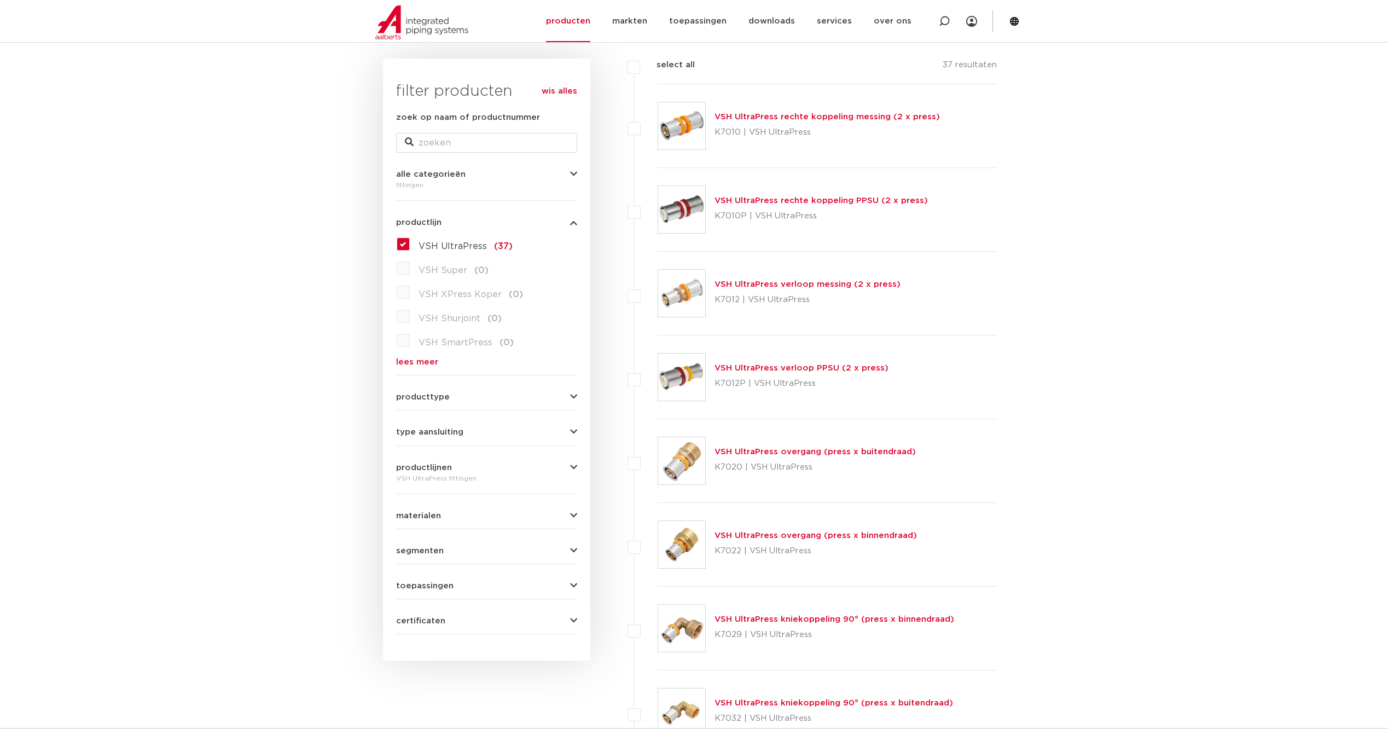
scroll to position [152, 0]
click at [572, 434] on icon "button" at bounding box center [573, 432] width 7 height 8
click at [410, 505] on label "Rp - binnendraad cilindrisch (BSPT) (2)" at bounding box center [493, 509] width 167 height 31
click at [0, 0] on input "Rp - binnendraad cilindrisch (BSPT) (2)" at bounding box center [0, 0] width 0 height 0
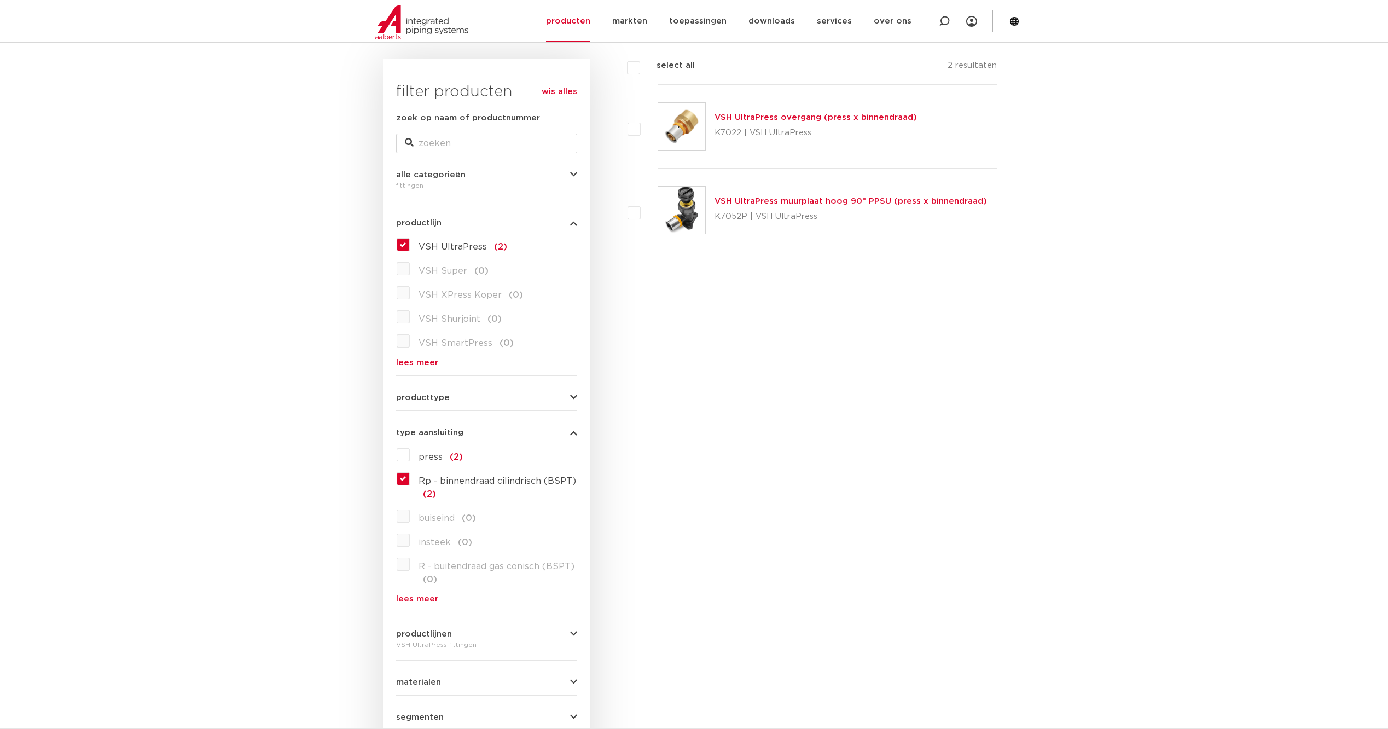
click at [882, 115] on link "VSH UltraPress overgang (press x binnendraad)" at bounding box center [815, 117] width 202 height 8
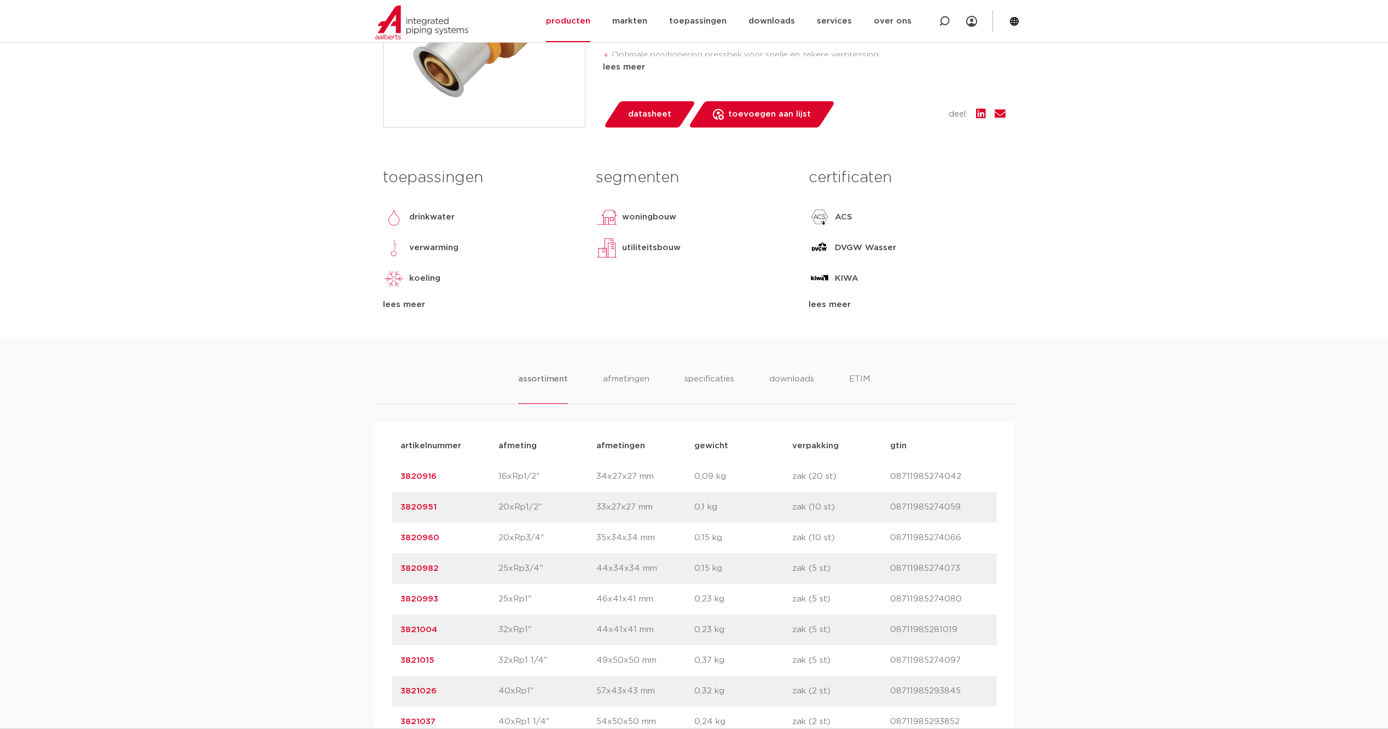
scroll to position [383, 0]
click at [852, 372] on li "ETIM" at bounding box center [859, 385] width 20 height 31
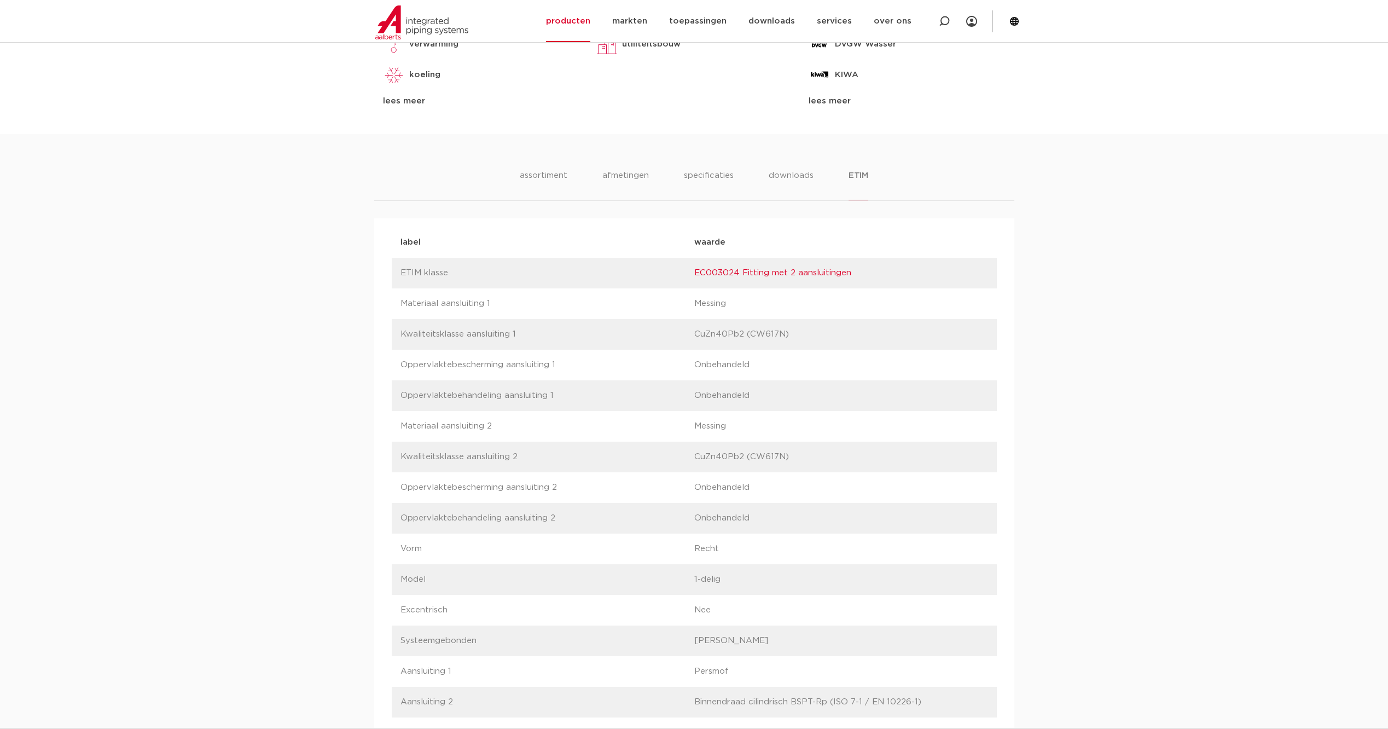
scroll to position [766, 0]
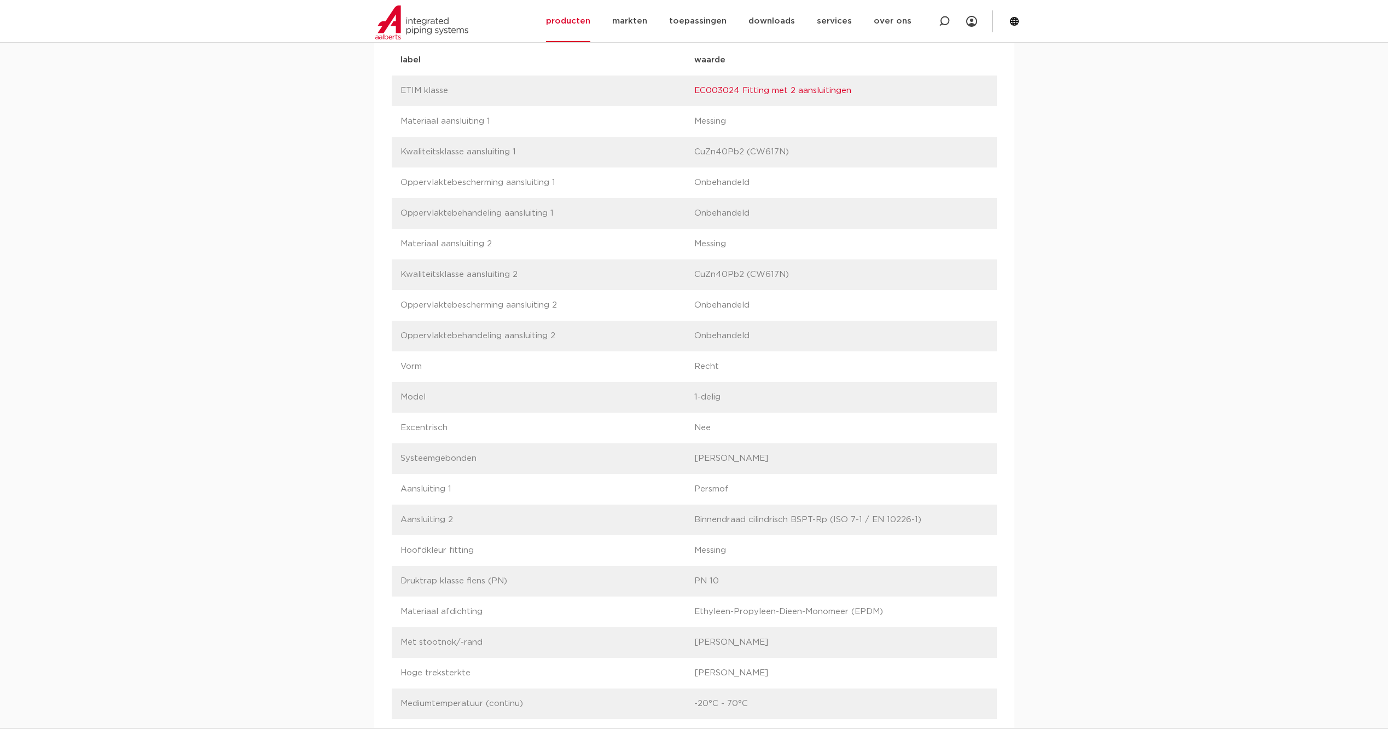
drag, startPoint x: 947, startPoint y: 515, endPoint x: 686, endPoint y: 522, distance: 261.6
click at [686, 522] on div "label Aansluiting 2 waarde Binnendraad cilindrisch BSPT-Rp (ISO 7-1 / EN 10226-…" at bounding box center [694, 519] width 605 height 31
copy div "waarde Binnendraad cilindrisch BSPT-Rp (ISO 7-1 / EN 10226-1)"
click at [1142, 480] on div "assortiment afmetingen specificaties downloads ETIM assortiment afmetingen spec…" at bounding box center [694, 646] width 1388 height 1388
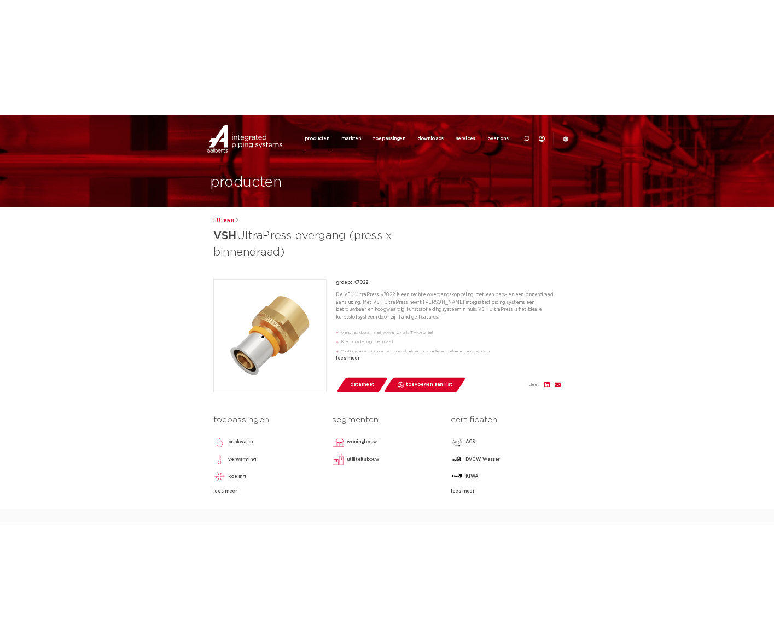
scroll to position [0, 0]
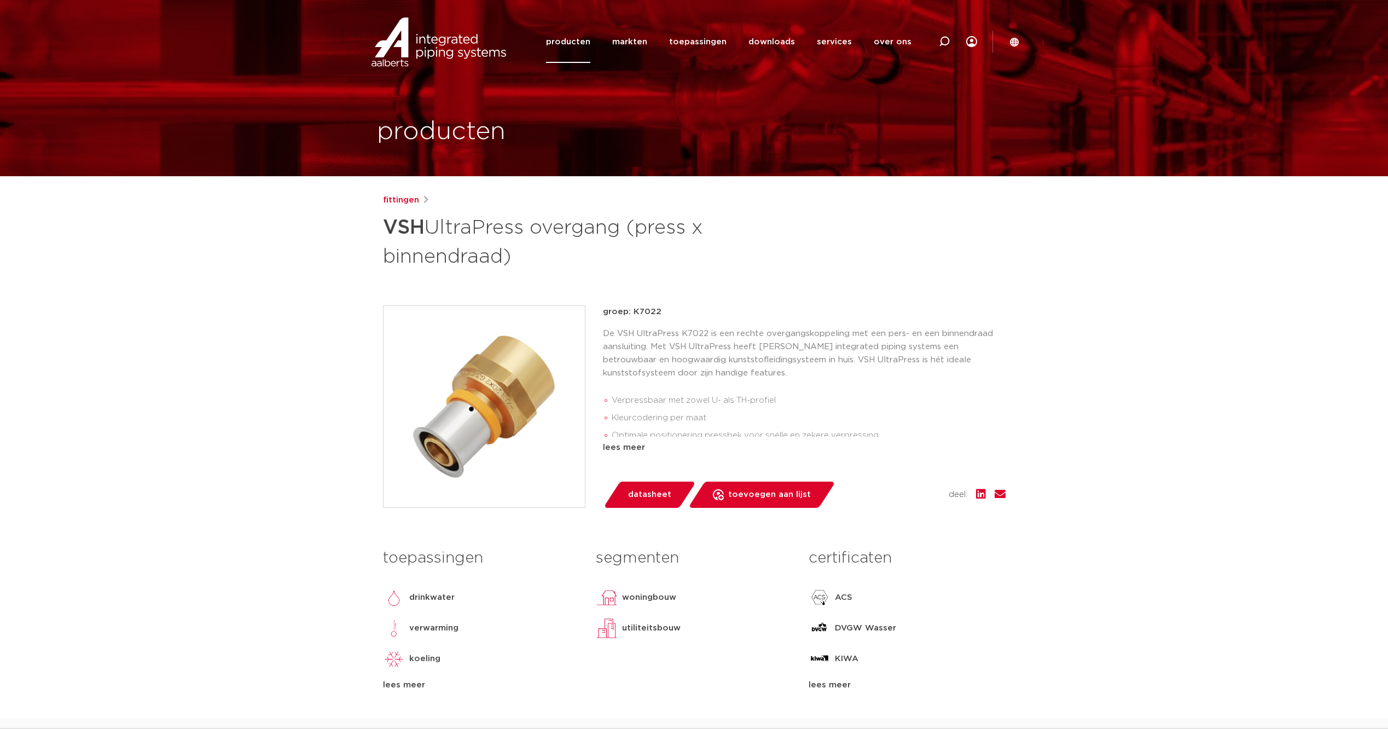
drag, startPoint x: 632, startPoint y: 312, endPoint x: 660, endPoint y: 316, distance: 27.5
click at [660, 316] on p "groep: K7022" at bounding box center [804, 311] width 403 height 13
copy p "K7022"
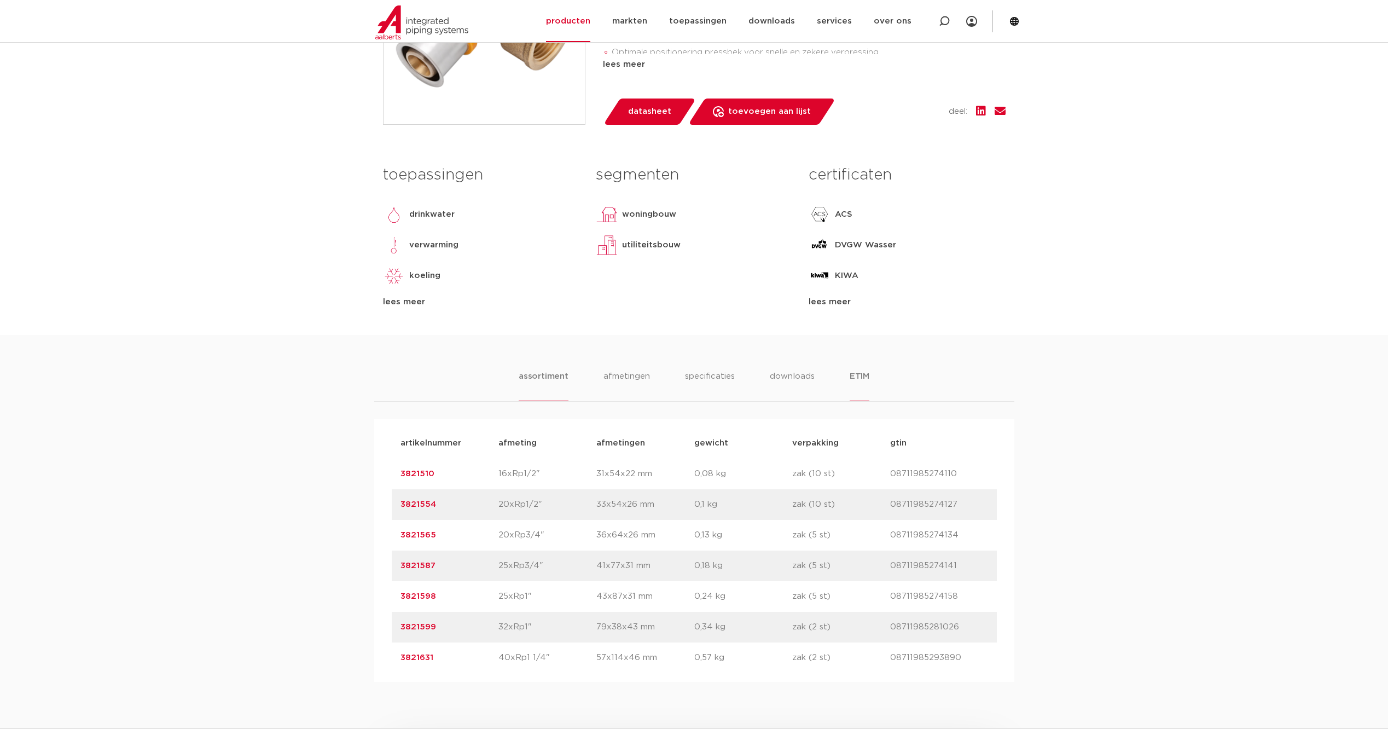
click at [853, 379] on li "ETIM" at bounding box center [859, 385] width 20 height 31
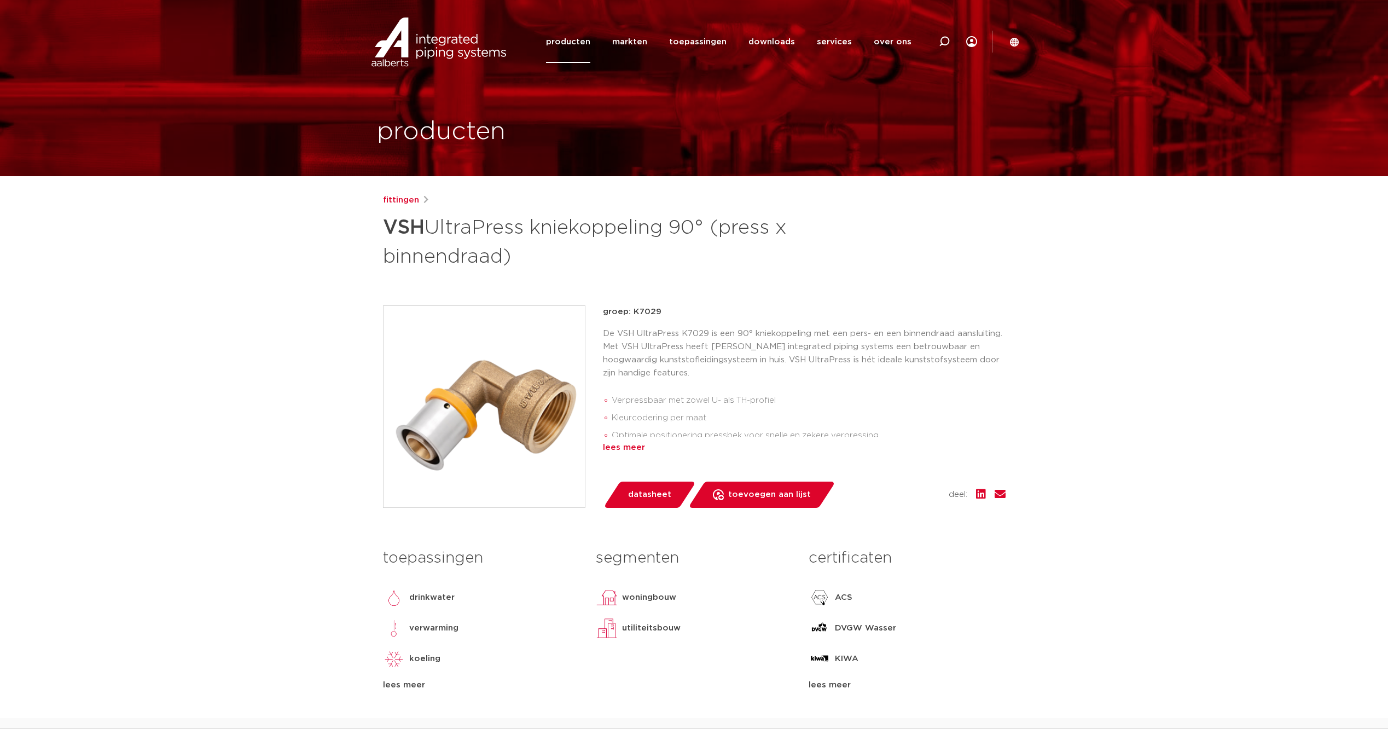
click at [628, 444] on div "lees meer" at bounding box center [804, 447] width 403 height 13
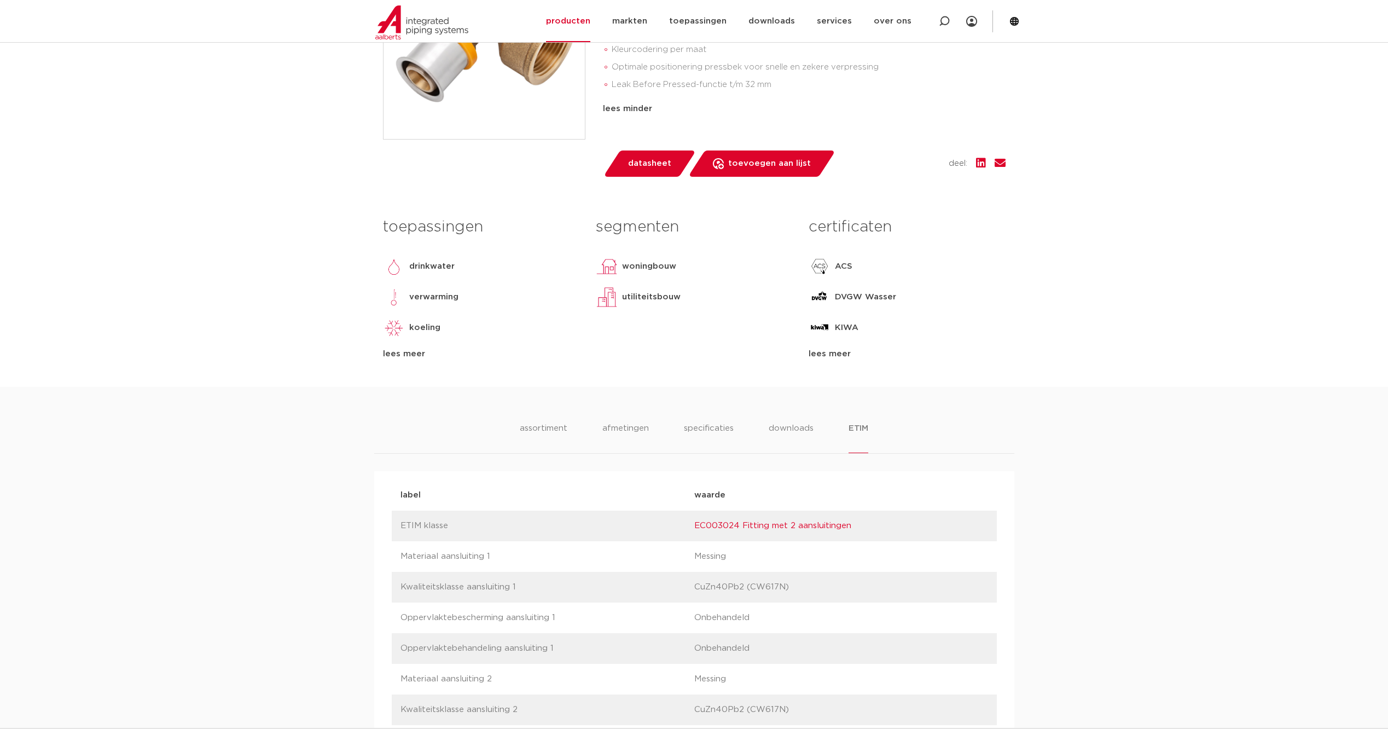
scroll to position [510, 0]
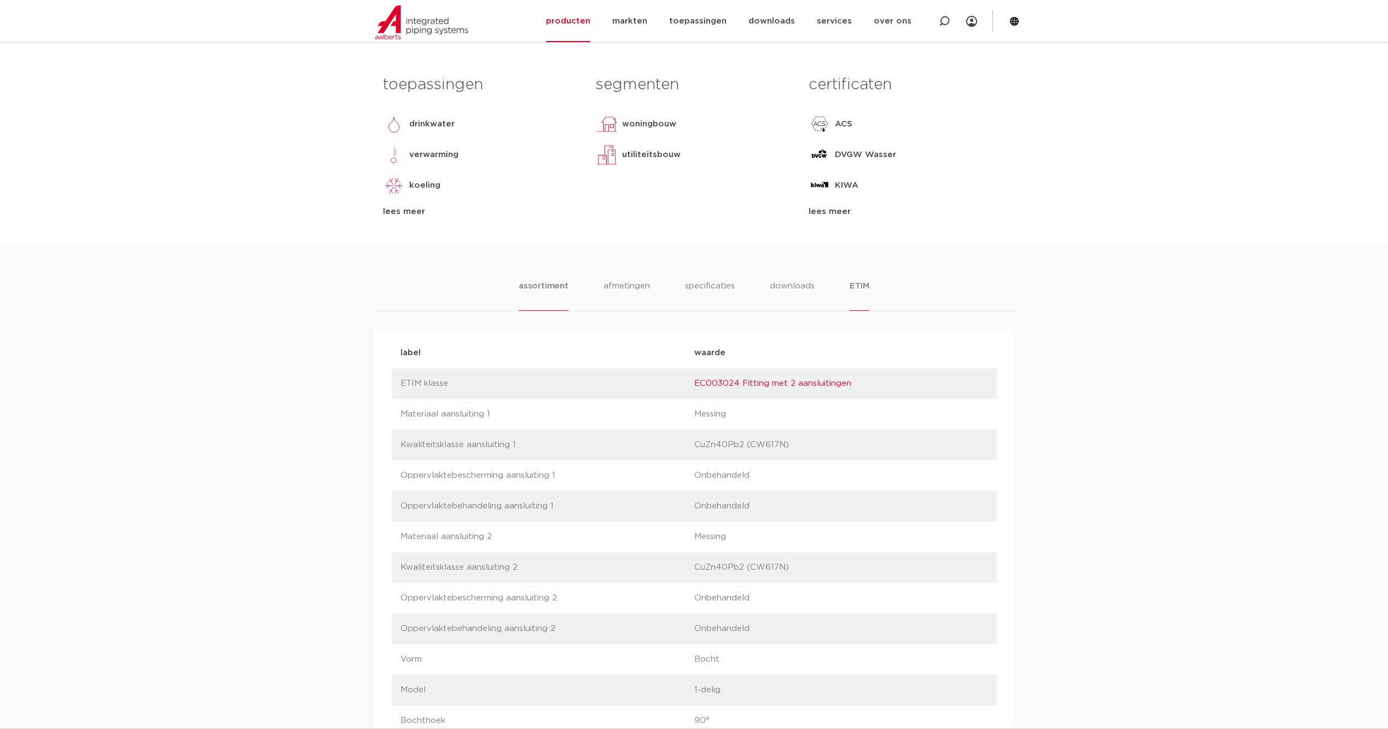
click at [556, 292] on li "assortiment" at bounding box center [544, 295] width 50 height 31
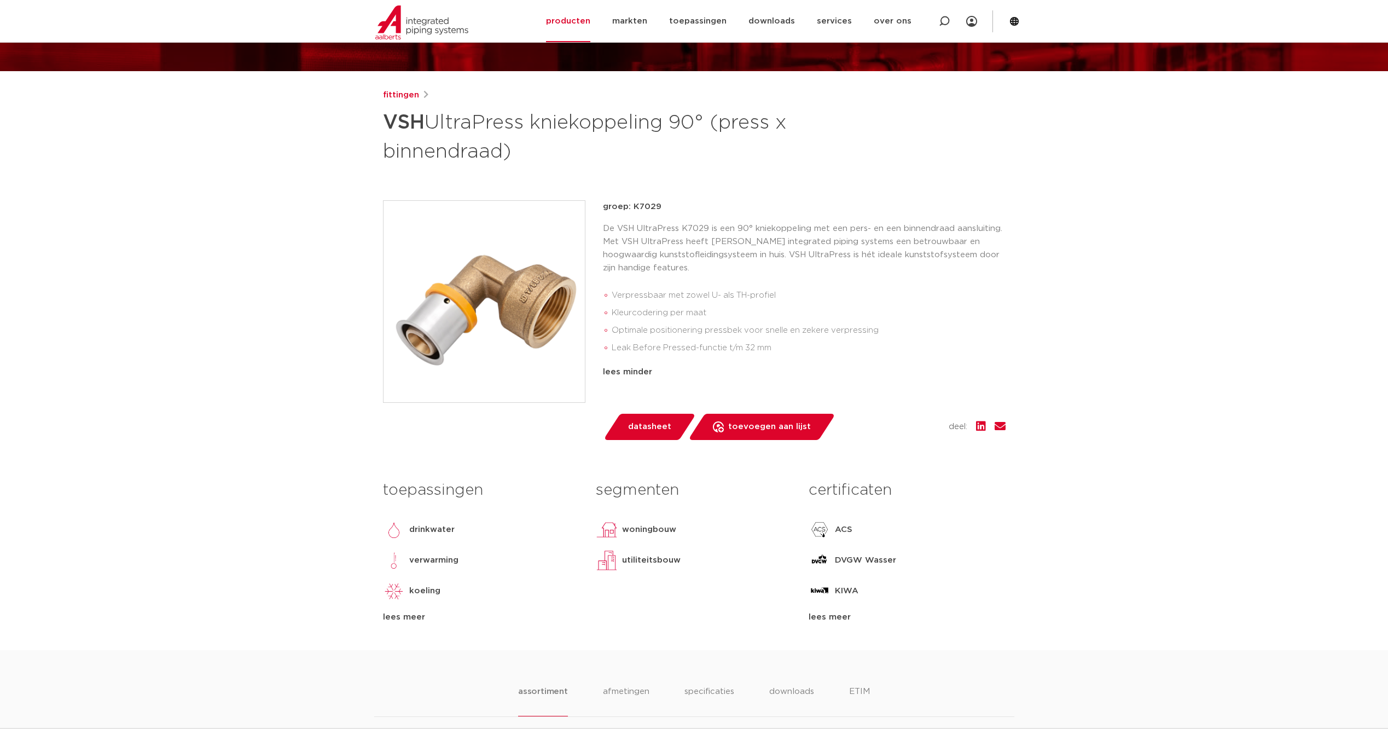
scroll to position [127, 0]
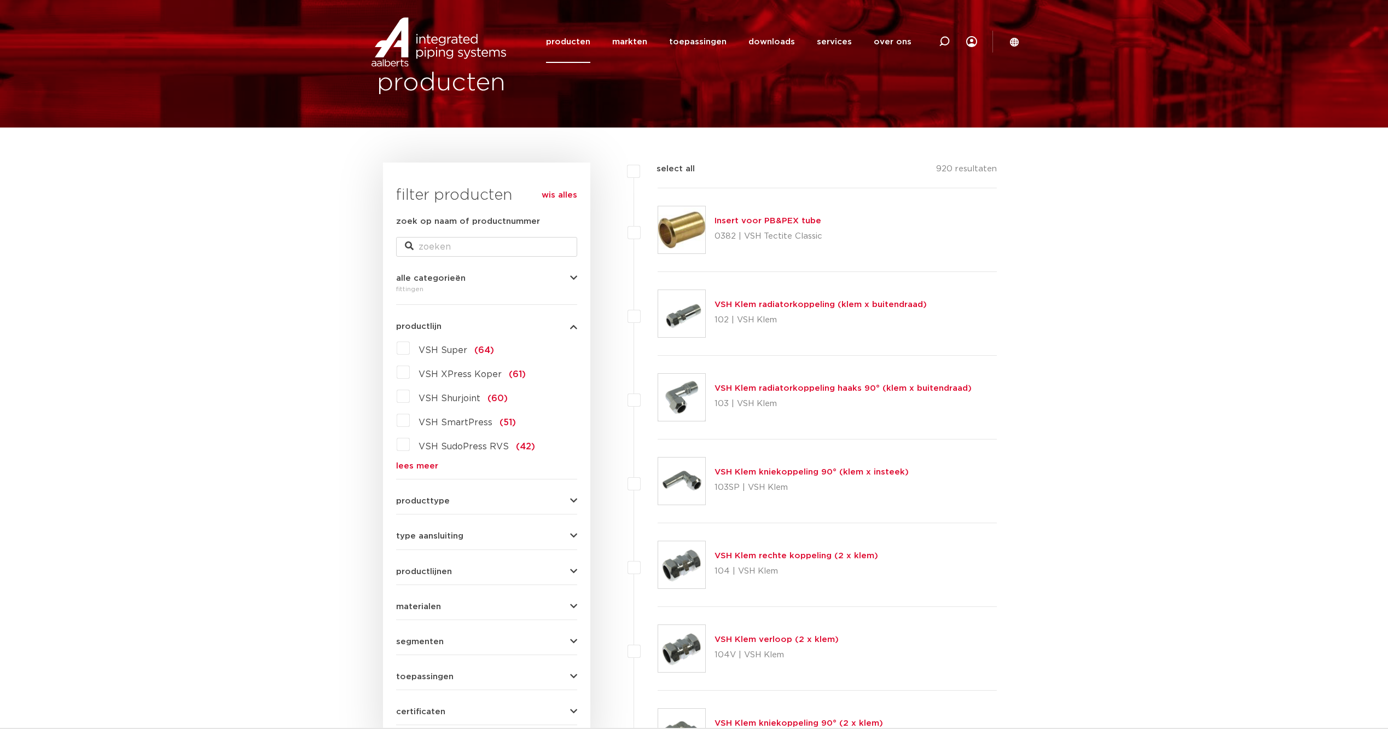
scroll to position [25, 0]
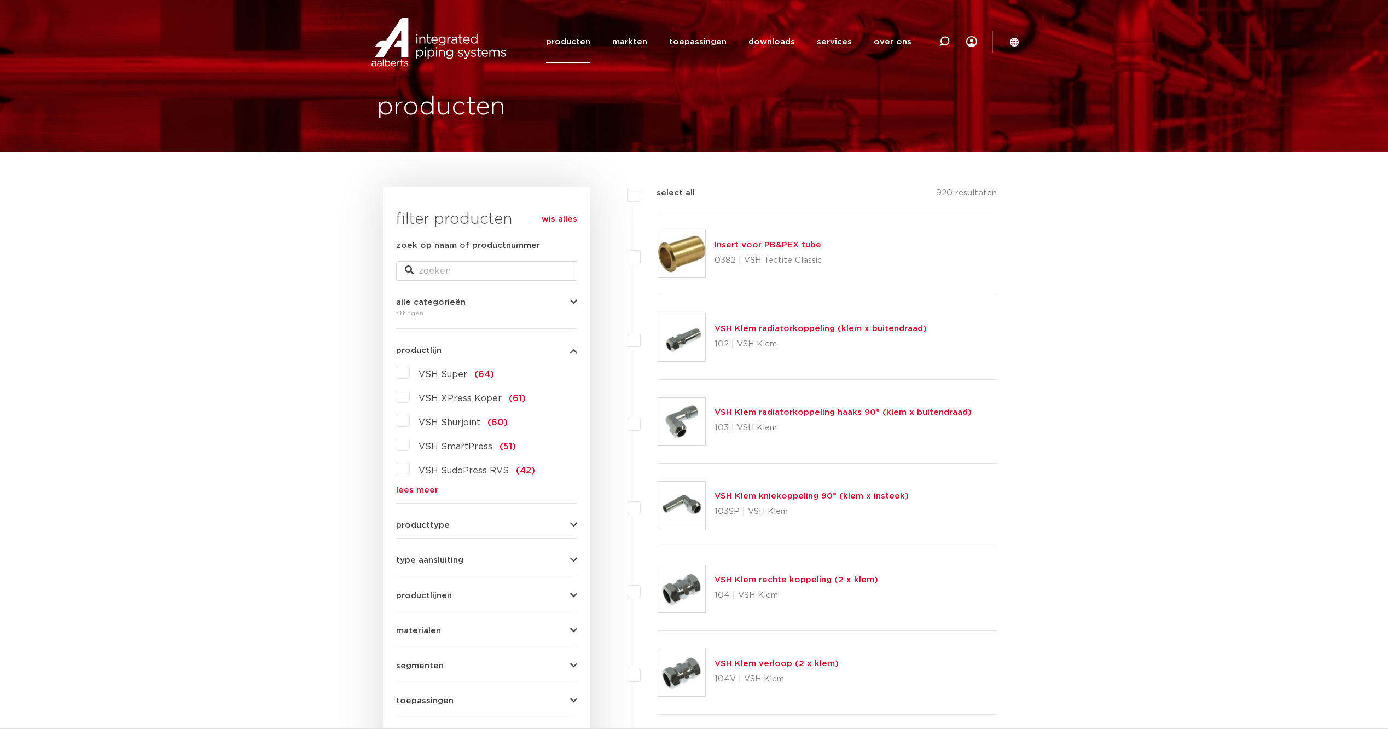
click at [426, 490] on link "lees meer" at bounding box center [486, 490] width 181 height 8
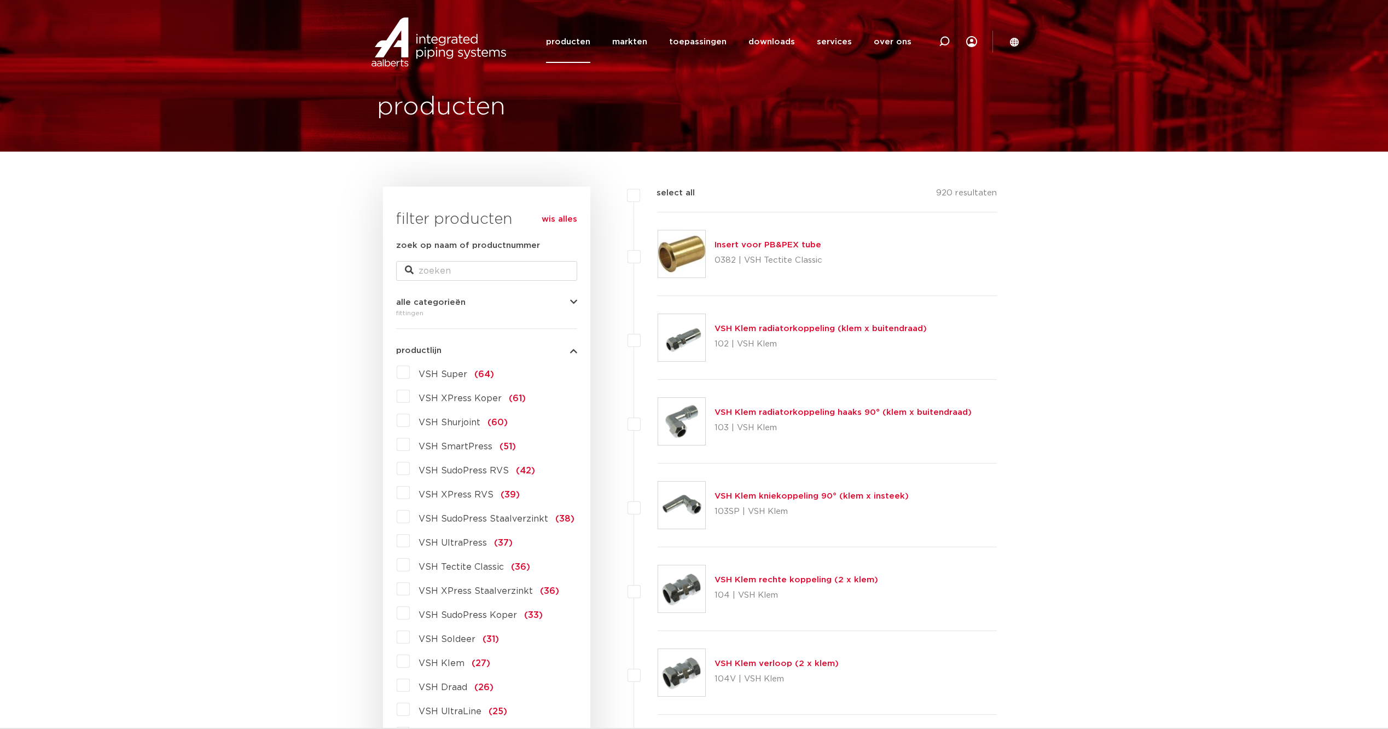
click at [410, 539] on label "VSH UltraPress (37)" at bounding box center [461, 541] width 103 height 18
click at [0, 0] on input "VSH UltraPress (37)" at bounding box center [0, 0] width 0 height 0
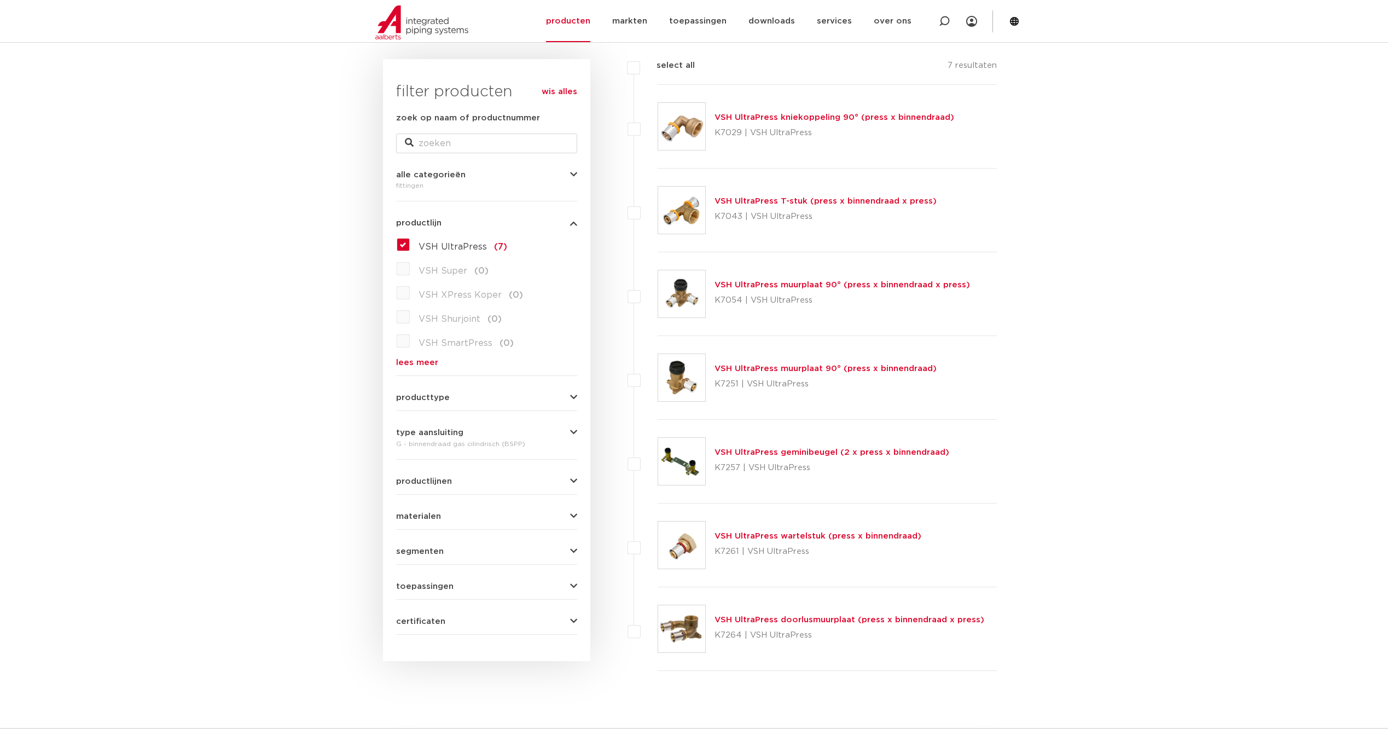
scroll to position [25, 0]
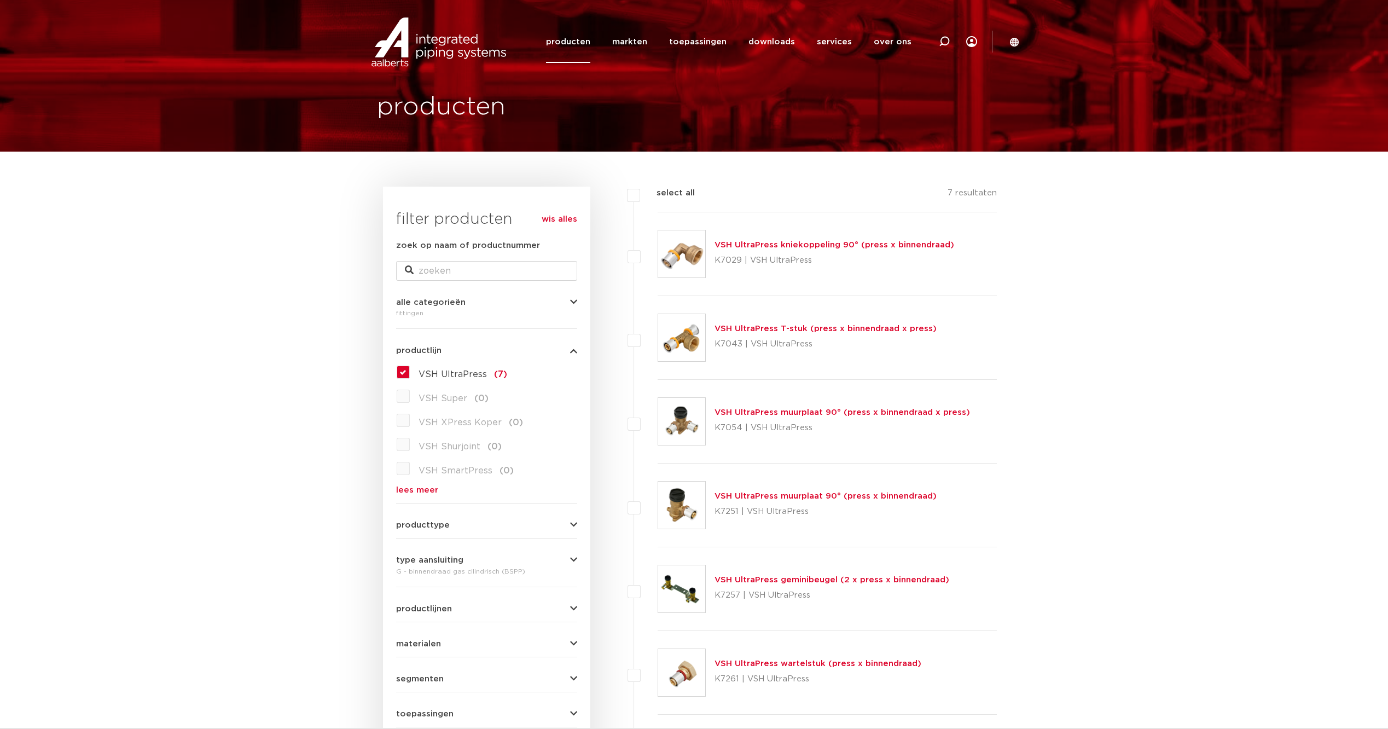
click at [1244, 483] on body "Zoeken producten markten toepassingen downloads alle downloads certificaten cad…" at bounding box center [694, 718] width 1388 height 1487
click at [881, 412] on link "VSH UltraPress muurplaat 90° (press x binnendraad x press)" at bounding box center [841, 412] width 255 height 8
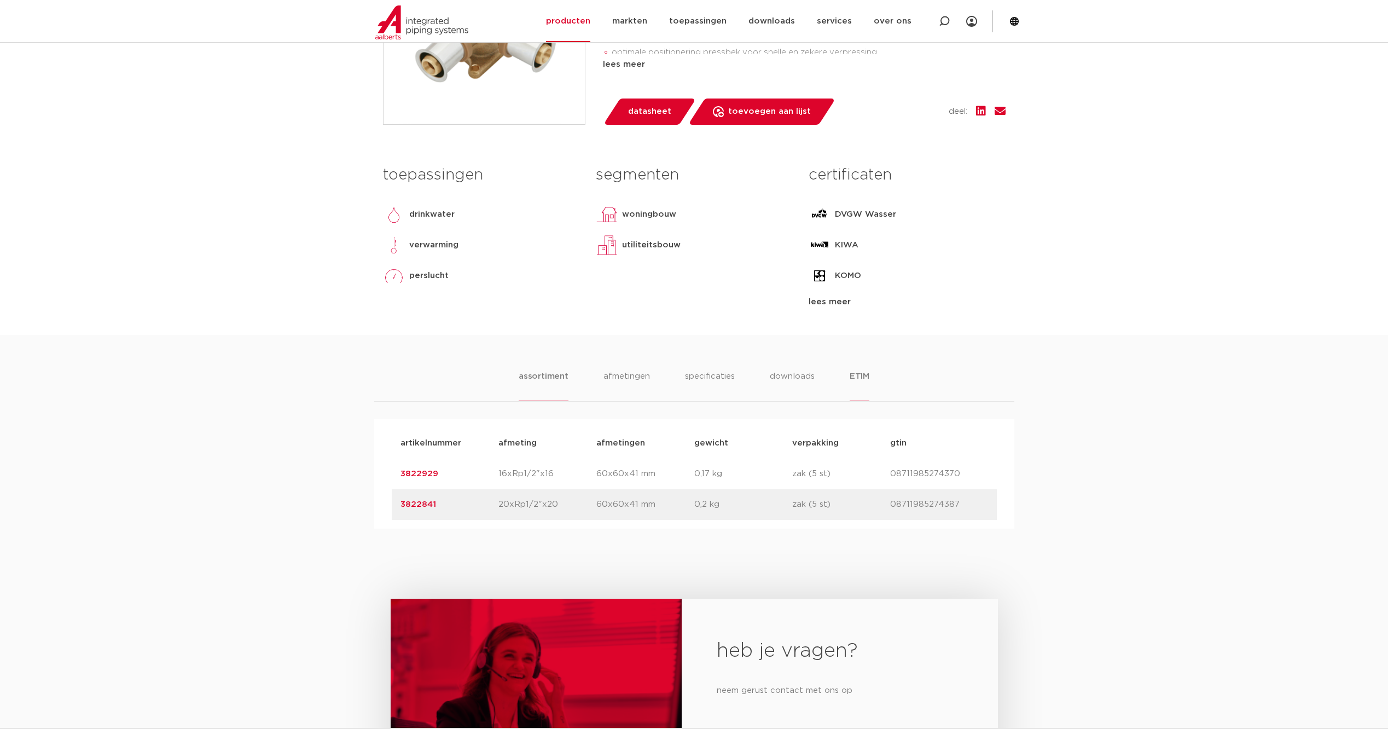
click at [859, 374] on li "ETIM" at bounding box center [859, 385] width 20 height 31
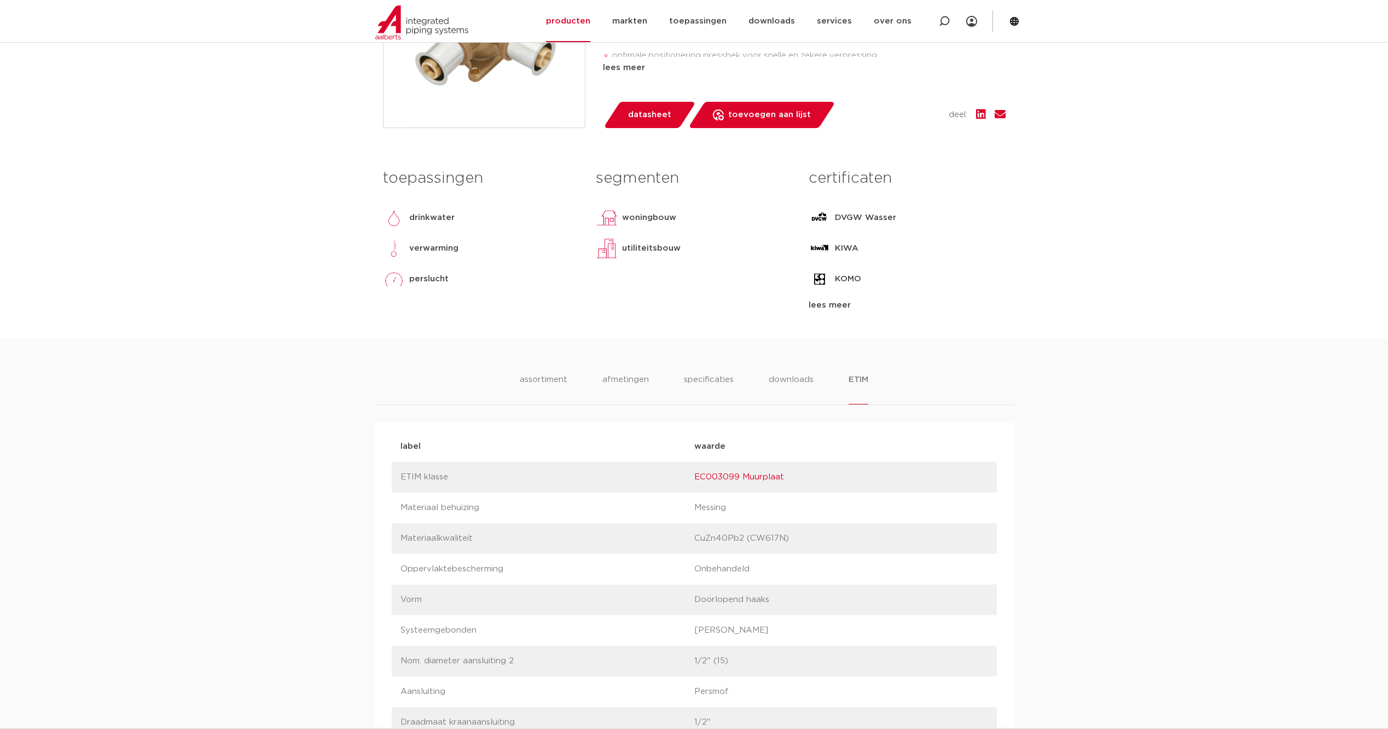
scroll to position [255, 0]
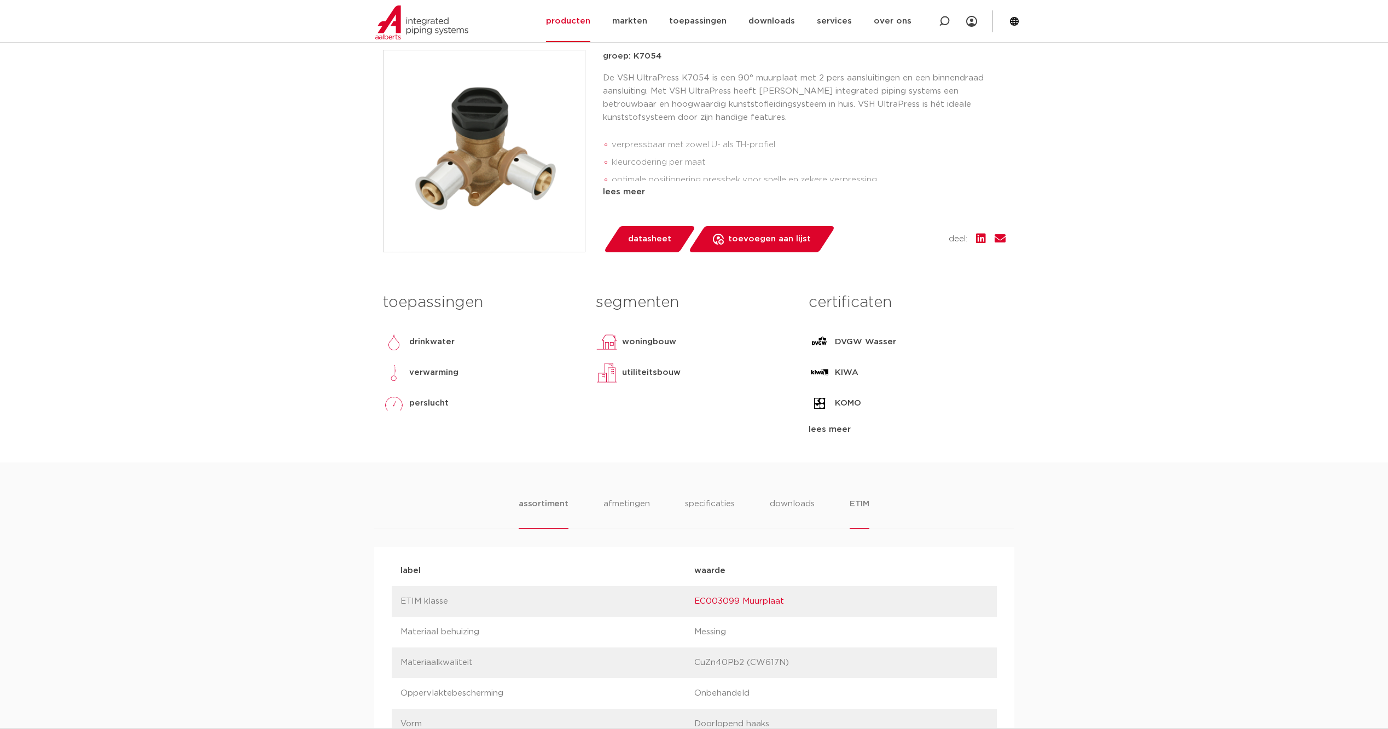
click at [543, 504] on li "assortiment" at bounding box center [544, 512] width 50 height 31
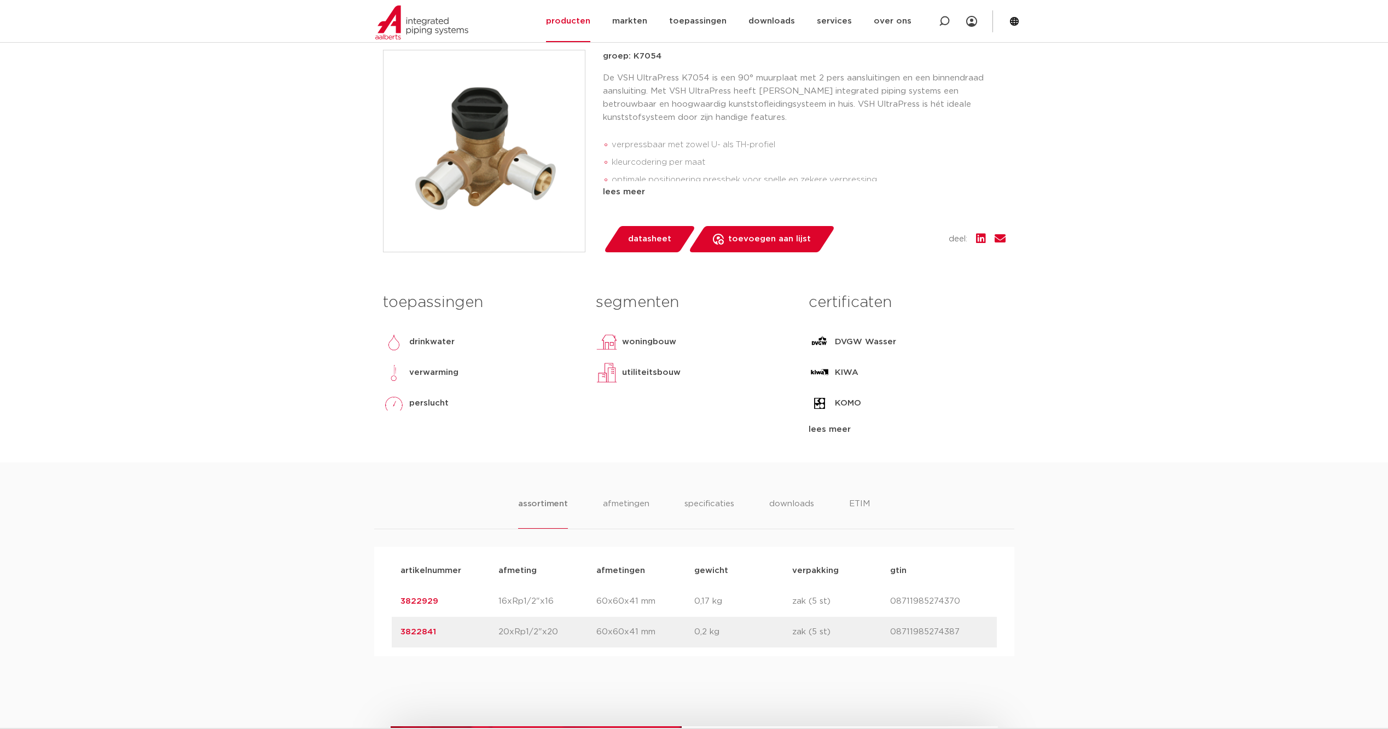
click at [414, 600] on link "3822929" at bounding box center [419, 601] width 38 height 8
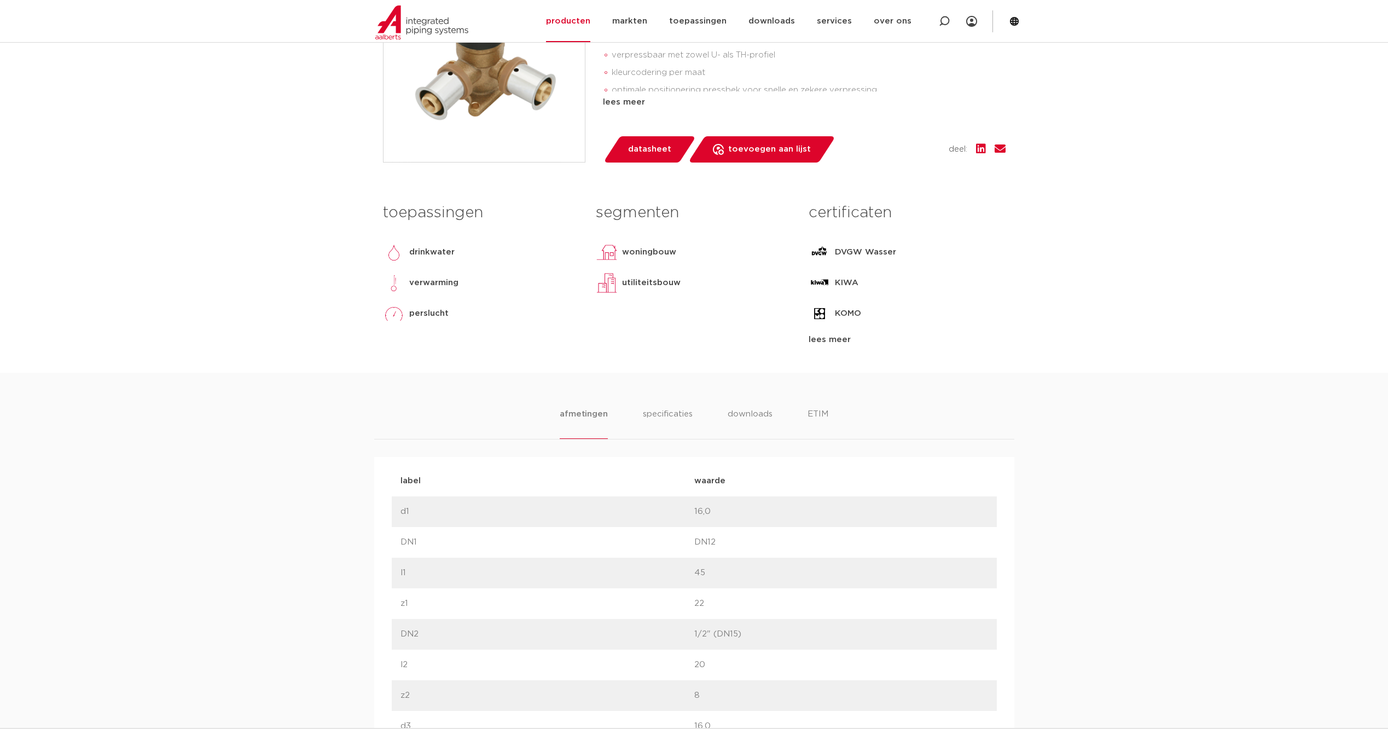
scroll to position [383, 0]
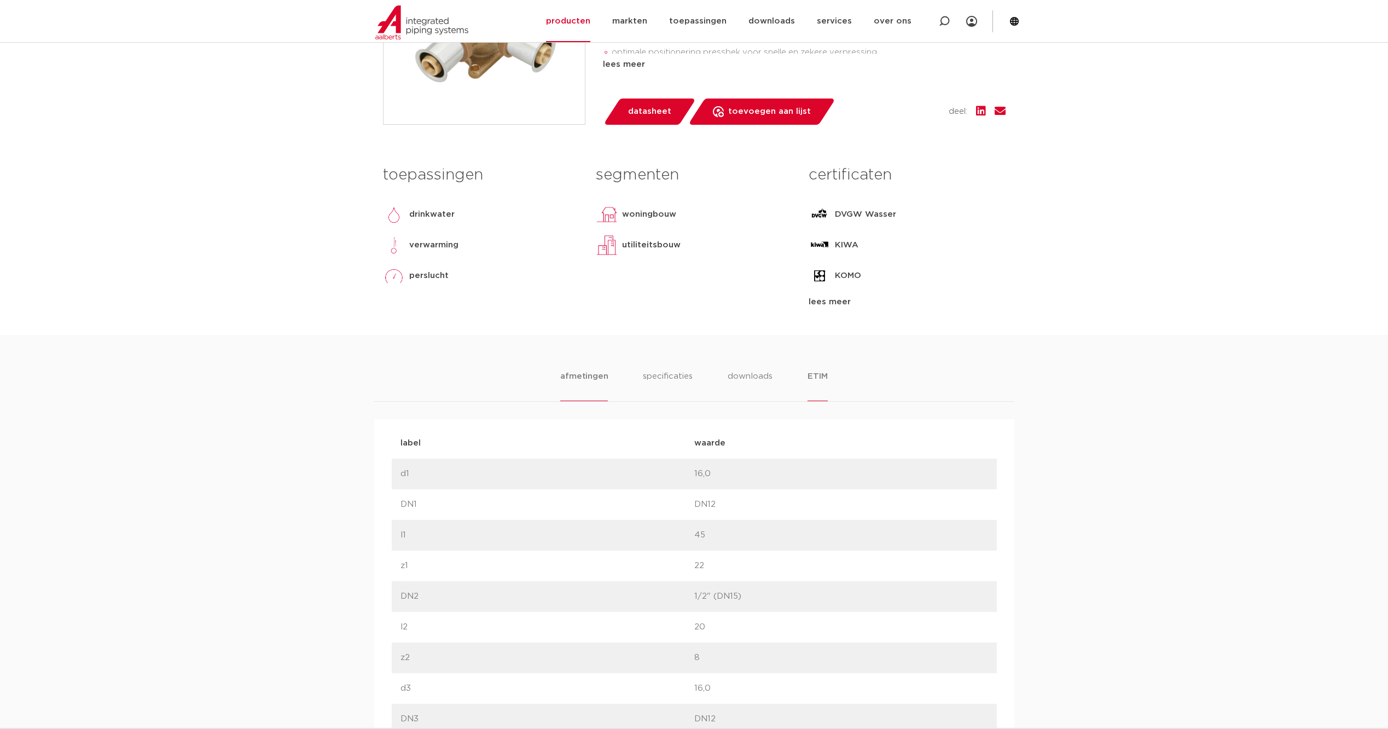
click at [820, 373] on li "ETIM" at bounding box center [817, 385] width 20 height 31
click at [595, 379] on li "afmetingen" at bounding box center [584, 385] width 48 height 31
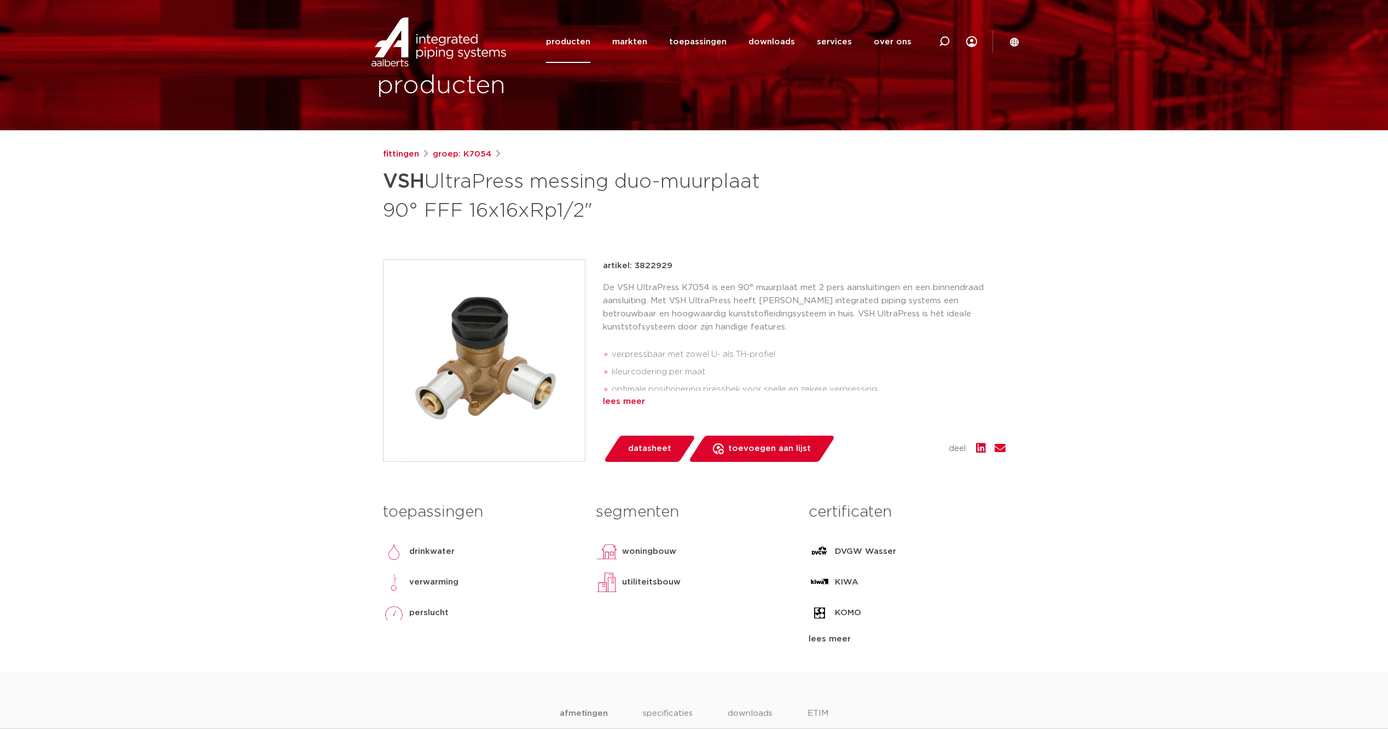
scroll to position [0, 0]
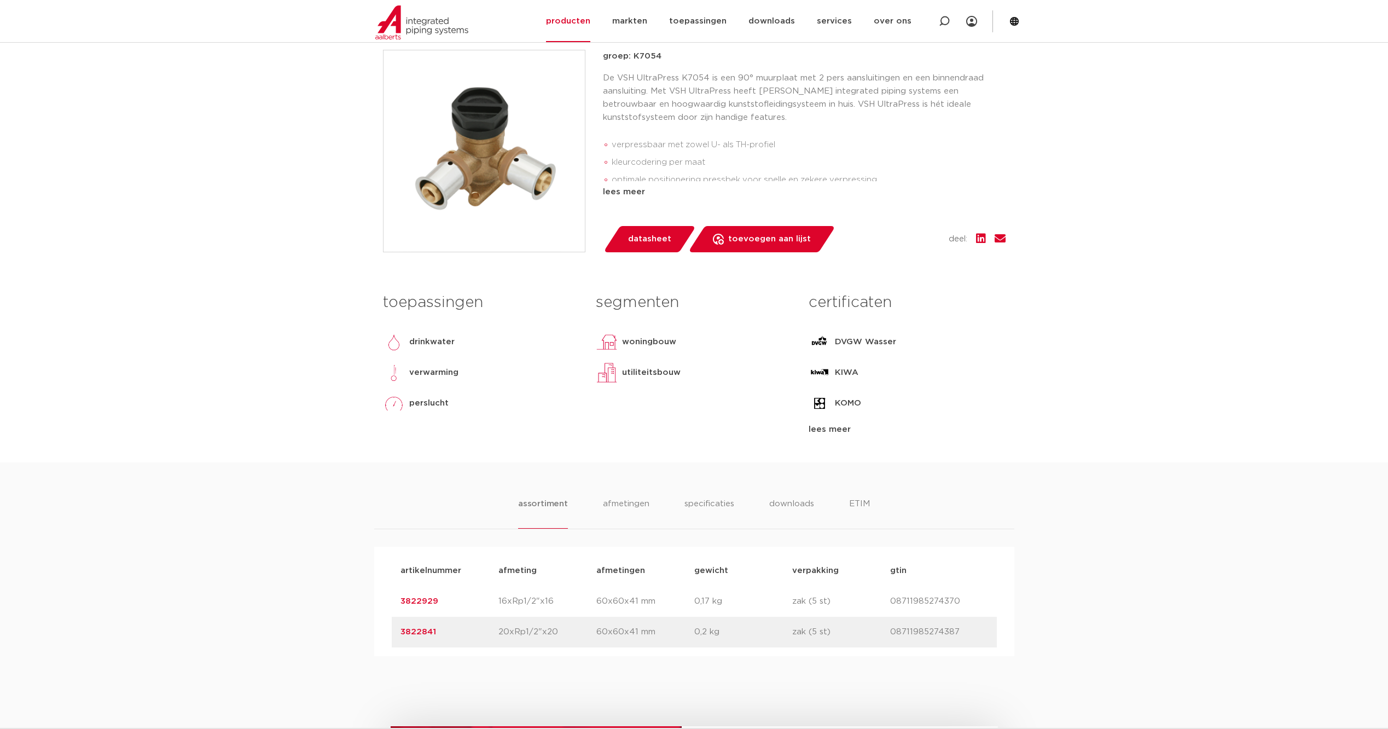
scroll to position [127, 0]
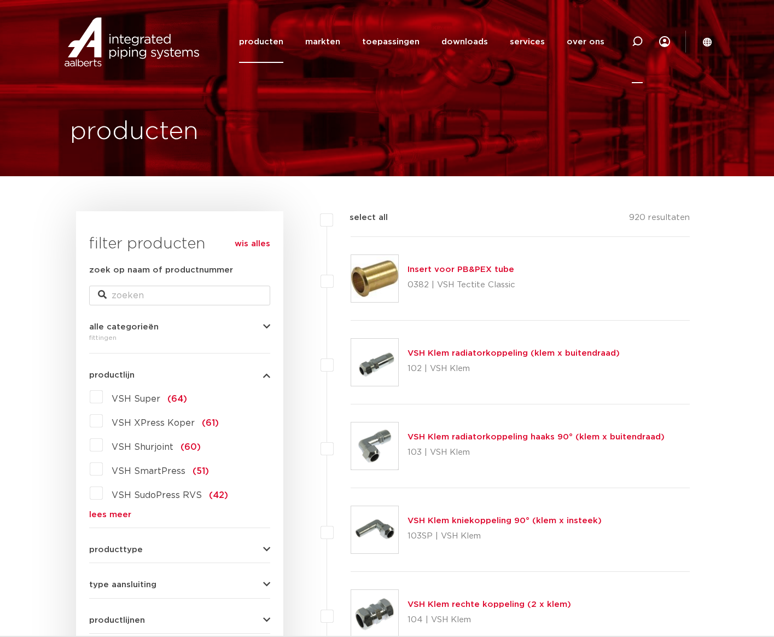
click at [641, 39] on icon at bounding box center [637, 41] width 11 height 11
click at [263, 578] on div "type aansluiting press (498) buiseind (137) Rp - binnendraad cilindrisch (BSPT)…" at bounding box center [179, 580] width 181 height 17
click at [261, 580] on div "type aansluiting press (498) buiseind (137) Rp - binnendraad cilindrisch (BSPT)…" at bounding box center [179, 580] width 181 height 17
click at [263, 583] on icon "button" at bounding box center [266, 584] width 7 height 8
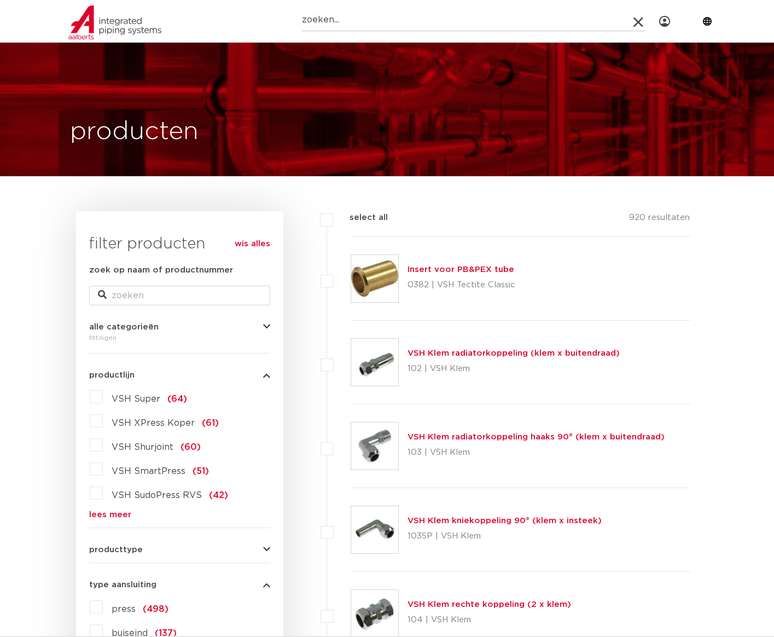
scroll to position [510, 0]
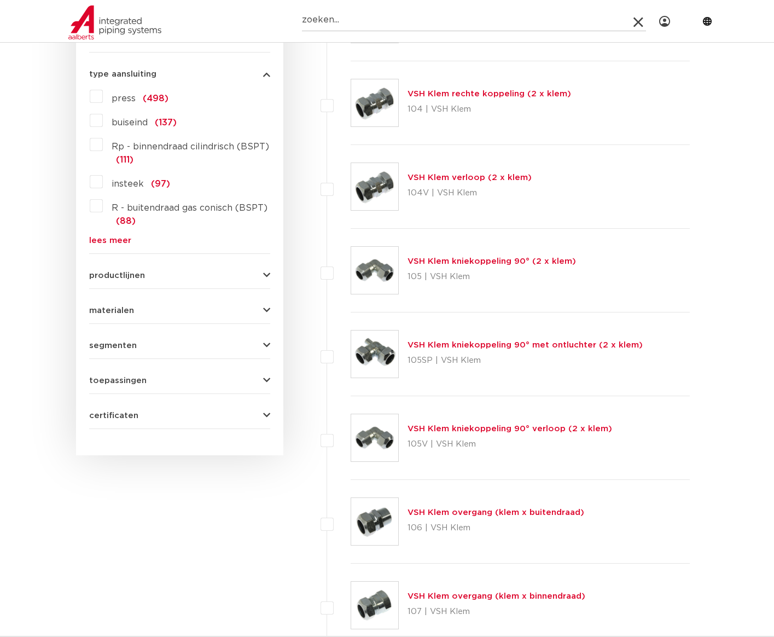
click at [109, 236] on link "lees meer" at bounding box center [179, 240] width 181 height 8
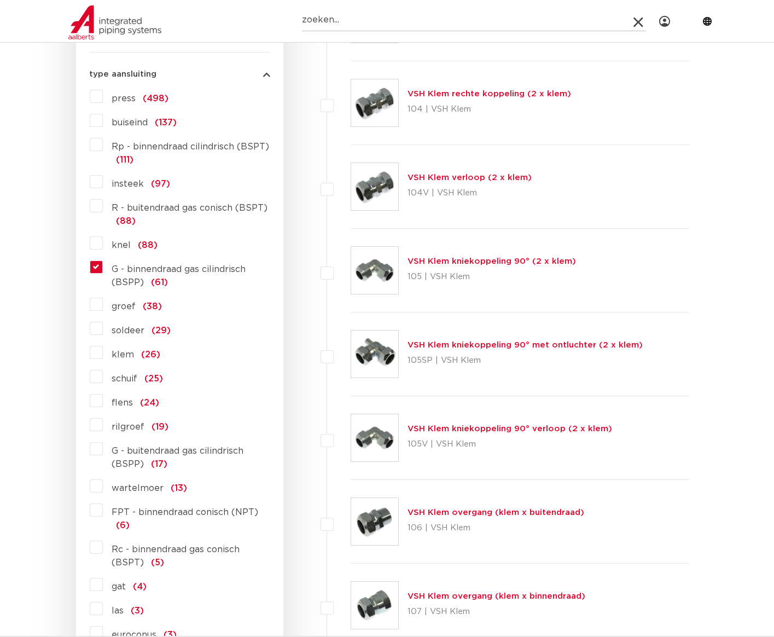
click at [103, 264] on label "G - binnendraad gas cilindrisch (BSPP) (61)" at bounding box center [186, 273] width 167 height 31
click at [0, 0] on input "G - binnendraad gas cilindrisch (BSPP) (61)" at bounding box center [0, 0] width 0 height 0
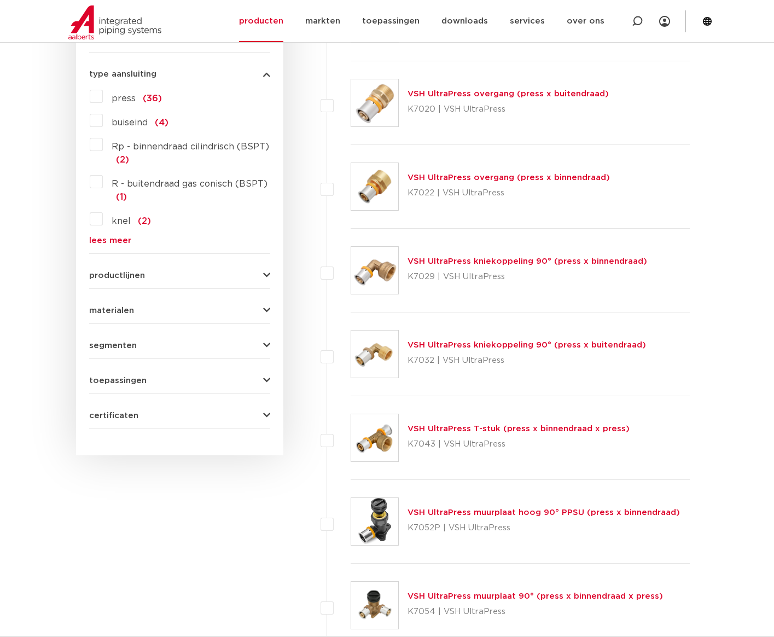
scroll to position [255, 0]
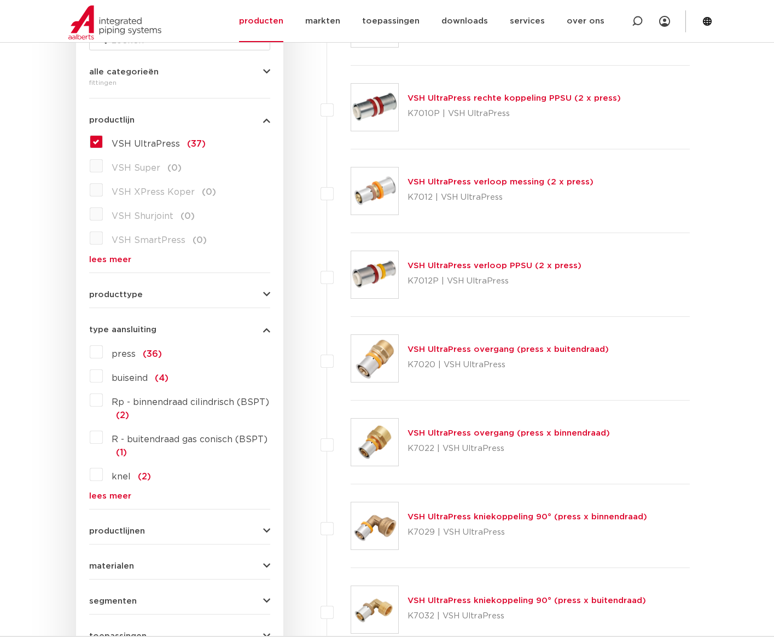
click at [103, 438] on label "R - buitendraad gas conisch (BSPT) (1)" at bounding box center [186, 443] width 167 height 31
click at [0, 0] on input "R - buitendraad gas conisch (BSPT) (1)" at bounding box center [0, 0] width 0 height 0
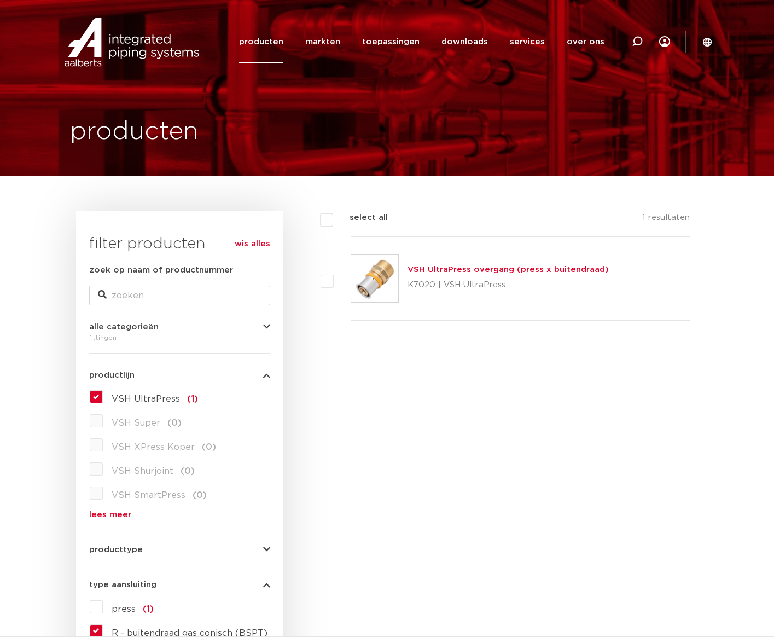
click at [705, 40] on icon at bounding box center [707, 42] width 10 height 10
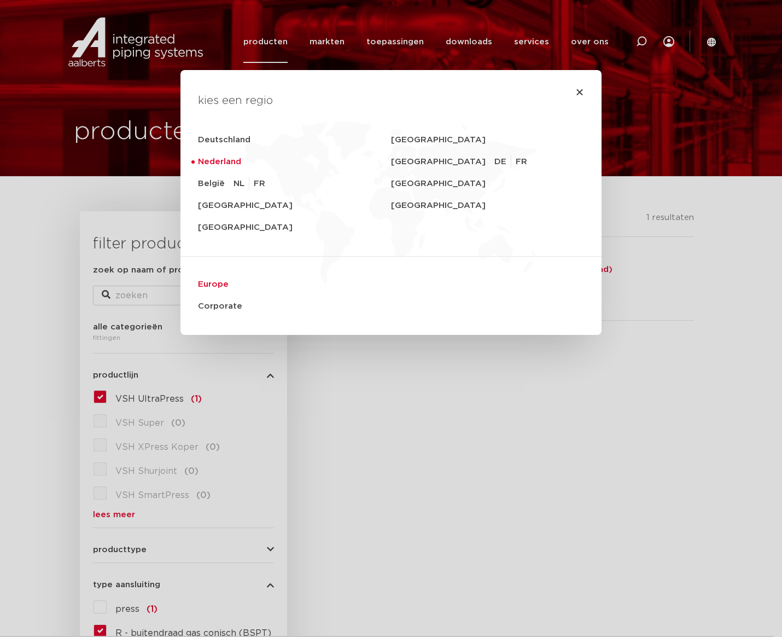
click at [218, 288] on link "Europe" at bounding box center [391, 284] width 386 height 22
